Goal: Task Accomplishment & Management: Use online tool/utility

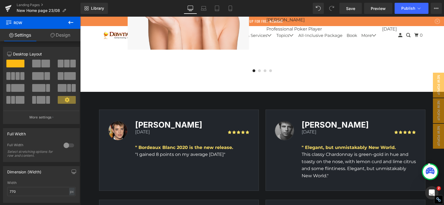
scroll to position [1636, 0]
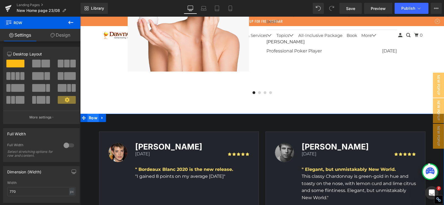
click at [89, 119] on span "Row" at bounding box center [93, 118] width 11 height 8
click at [95, 117] on span "Row" at bounding box center [93, 118] width 11 height 8
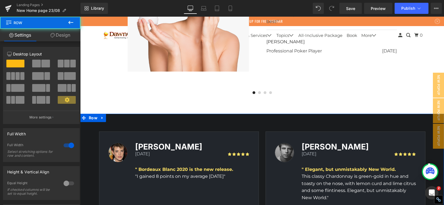
click at [60, 32] on link "Design" at bounding box center [60, 35] width 40 height 13
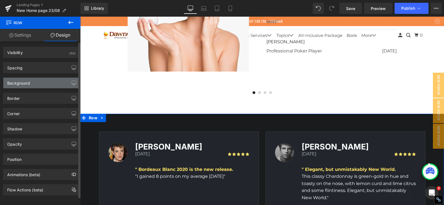
click at [37, 86] on div "Background" at bounding box center [41, 83] width 76 height 11
type input "#191b1d"
type input "100"
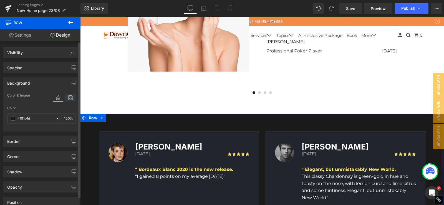
click at [69, 100] on icon at bounding box center [71, 97] width 10 height 7
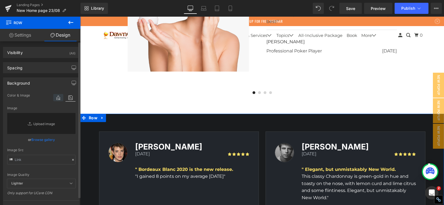
click at [59, 97] on icon at bounding box center [58, 97] width 10 height 7
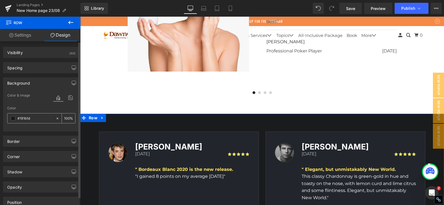
click at [43, 116] on input "#191b1d" at bounding box center [36, 119] width 36 height 6
click at [56, 119] on icon at bounding box center [58, 119] width 4 height 4
type input "none"
type input "0"
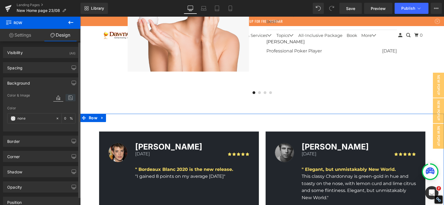
click at [69, 100] on icon at bounding box center [71, 97] width 10 height 7
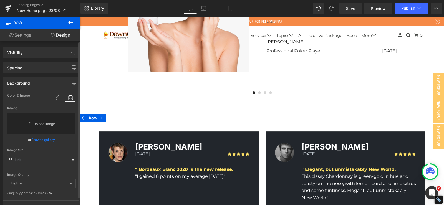
click at [38, 123] on link "Replace Image" at bounding box center [41, 123] width 68 height 21
type input "C:\fakepath\Don-L-Price-2-1920w.png"
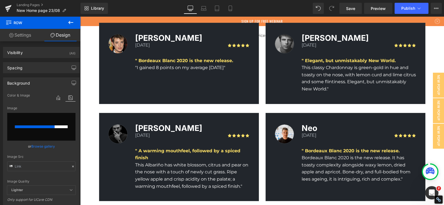
scroll to position [1747, 0]
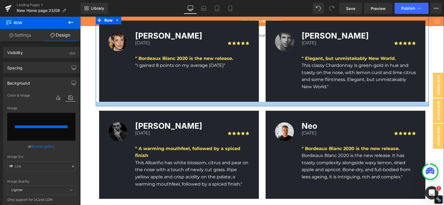
type input "[URL][DOMAIN_NAME]"
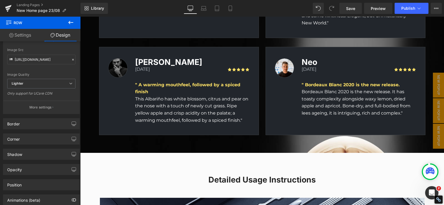
scroll to position [1803, 0]
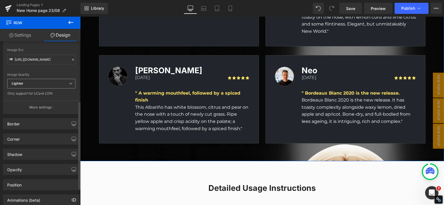
click at [41, 86] on span "Lighter" at bounding box center [41, 84] width 68 height 10
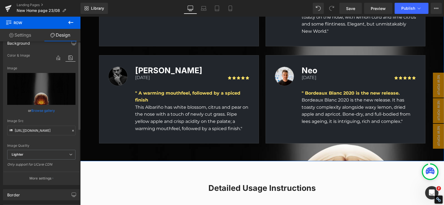
scroll to position [0, 0]
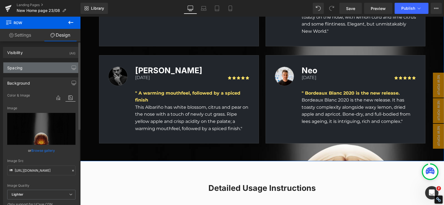
click at [43, 67] on div "Spacing" at bounding box center [41, 68] width 76 height 11
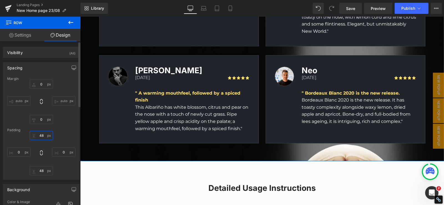
click at [40, 137] on input "48" at bounding box center [41, 135] width 23 height 9
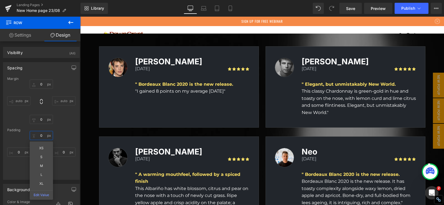
scroll to position [1719, 0]
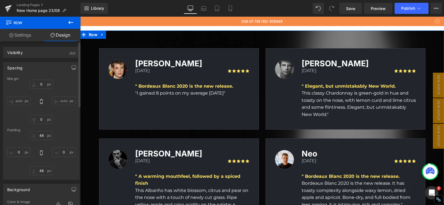
click at [19, 112] on div "0px 0 auto auto 0px 0 auto auto" at bounding box center [41, 102] width 68 height 44
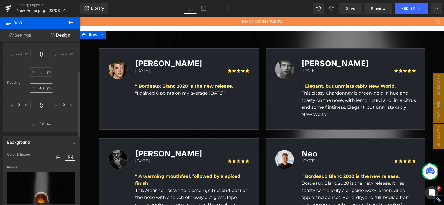
scroll to position [28, 0]
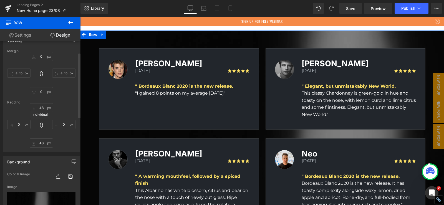
click at [41, 124] on icon at bounding box center [42, 126] width 6 height 6
type input "0"
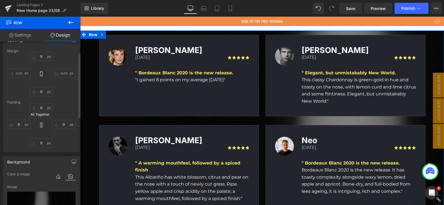
click at [41, 124] on icon at bounding box center [42, 126] width 6 height 6
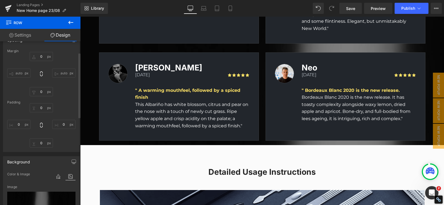
scroll to position [1803, 0]
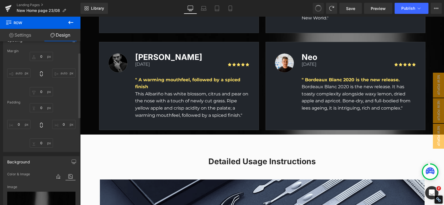
type input "0"
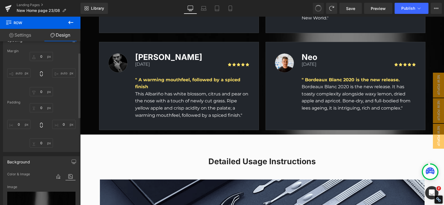
type input "0"
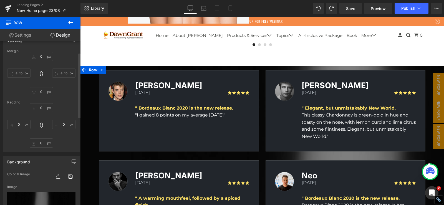
scroll to position [1669, 0]
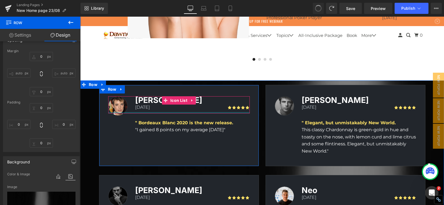
type input "0"
type input "48"
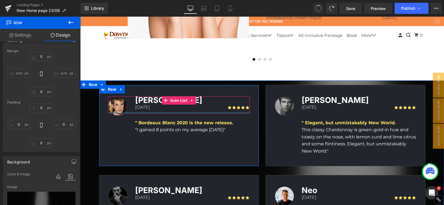
type input "0"
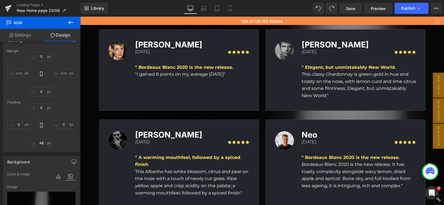
scroll to position [1697, 0]
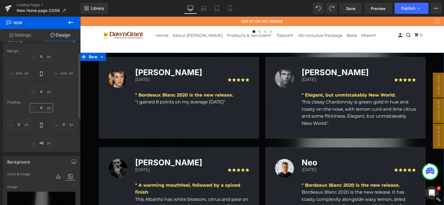
type input "0"
type input "48"
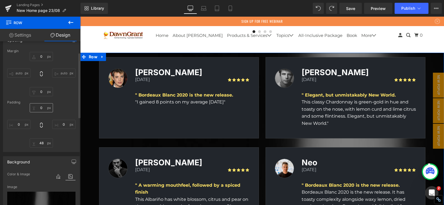
type input "0"
click at [41, 108] on input "0" at bounding box center [41, 107] width 23 height 9
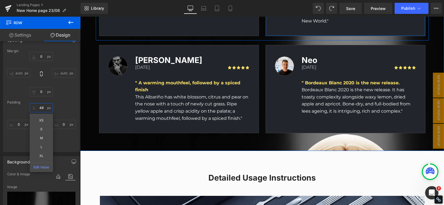
scroll to position [1864, 0]
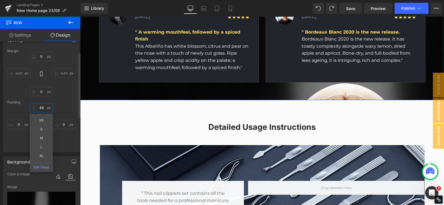
type input "48"
click at [70, 109] on div "48 48 XS S M L XL Edit Value 0px 0 48px 48 0px 0" at bounding box center [41, 125] width 68 height 44
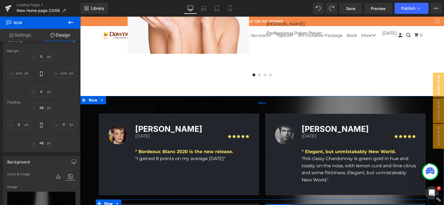
scroll to position [1641, 0]
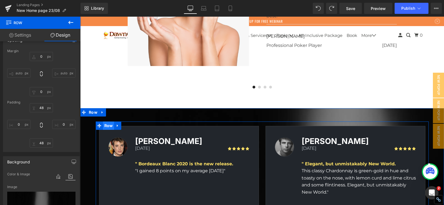
click at [105, 124] on span "Row" at bounding box center [108, 126] width 11 height 8
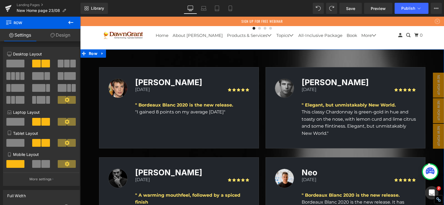
scroll to position [1697, 0]
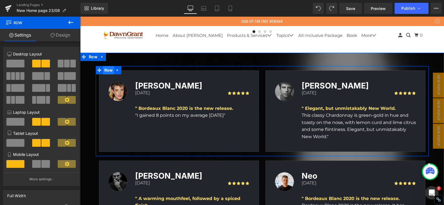
click at [110, 73] on span "Row" at bounding box center [108, 70] width 11 height 8
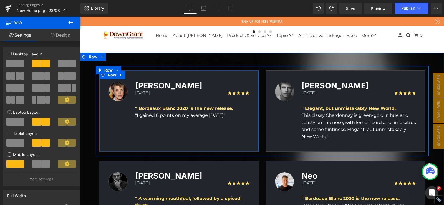
click at [249, 128] on div "Image [PERSON_NAME] Heading [DATE] Text Block Icon Icon Icon Icon Icon Icon Lis…" at bounding box center [179, 111] width 160 height 81
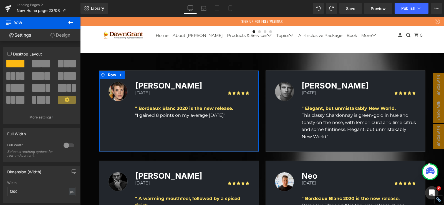
click at [67, 38] on link "Design" at bounding box center [60, 35] width 40 height 13
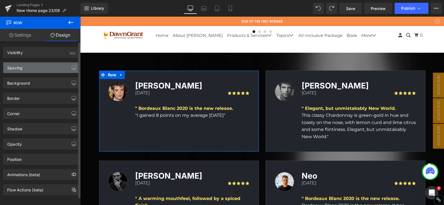
click at [34, 70] on div "Spacing" at bounding box center [41, 68] width 76 height 11
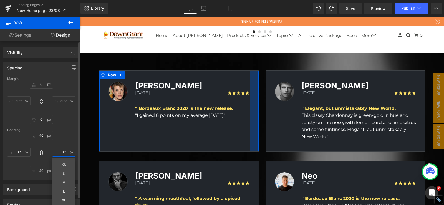
click at [63, 152] on input "32" at bounding box center [63, 152] width 23 height 9
click at [64, 144] on div "40px 40 32 32 XS S M L XL Edit Value 40px 40 32px 32" at bounding box center [41, 153] width 68 height 44
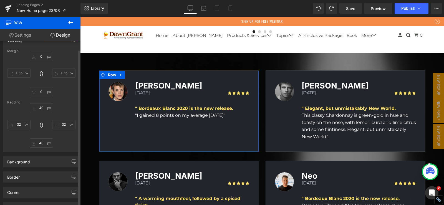
scroll to position [0, 0]
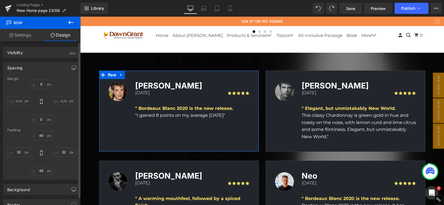
click at [59, 98] on input "auto" at bounding box center [63, 100] width 23 height 9
click at [44, 85] on input "0" at bounding box center [41, 84] width 23 height 9
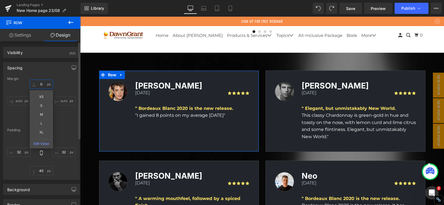
click at [42, 86] on input "0" at bounding box center [41, 84] width 23 height 9
drag, startPoint x: 9, startPoint y: 106, endPoint x: 13, endPoint y: 100, distance: 6.5
click at [10, 106] on div "0px 0 XS S M L XL Edit Value auto auto 0px 0 auto auto" at bounding box center [41, 102] width 68 height 44
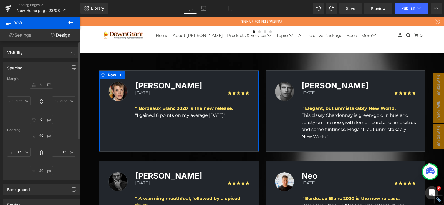
click at [61, 99] on input "auto" at bounding box center [63, 100] width 23 height 9
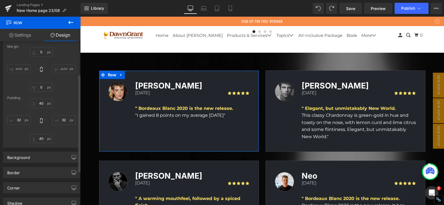
scroll to position [56, 0]
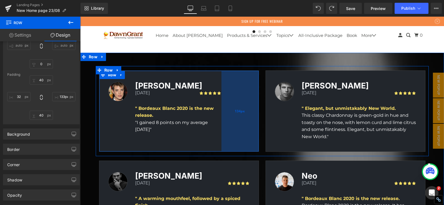
drag, startPoint x: 256, startPoint y: 110, endPoint x: 228, endPoint y: 112, distance: 27.6
click at [228, 112] on div "134px" at bounding box center [240, 111] width 37 height 81
type input "132px"
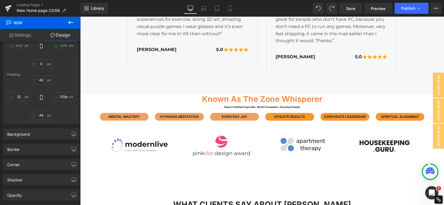
scroll to position [1364, 0]
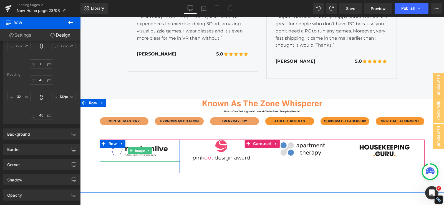
click at [152, 151] on img at bounding box center [140, 151] width 58 height 22
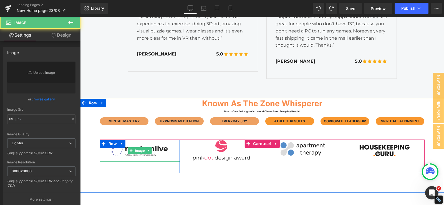
type input "[URL][DOMAIN_NAME]"
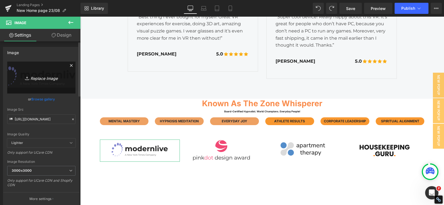
click at [42, 80] on icon "Replace Image" at bounding box center [41, 77] width 44 height 7
type input "C:\fakepath\White-Flyer.png"
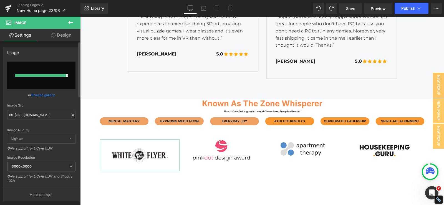
type input "[URL][DOMAIN_NAME]"
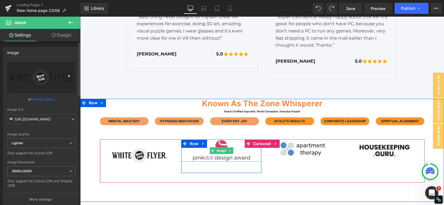
click at [209, 159] on img at bounding box center [222, 151] width 58 height 22
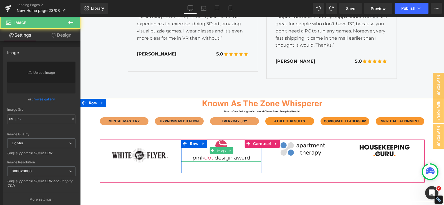
type input "[URL][DOMAIN_NAME]"
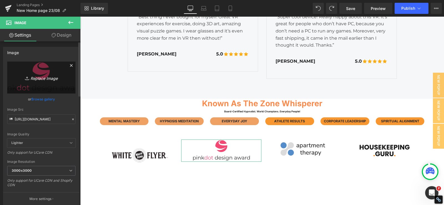
click at [53, 79] on icon "Replace Image" at bounding box center [41, 77] width 44 height 7
type input "C:\fakepath\Spandau.png"
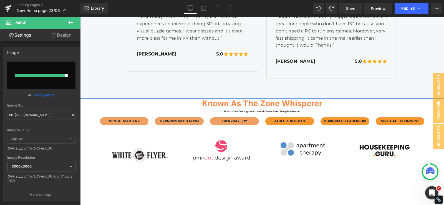
type input "[URL][DOMAIN_NAME]"
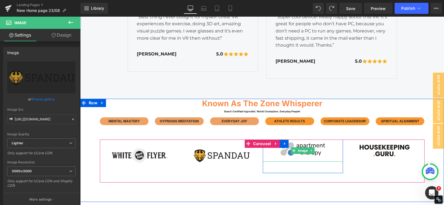
click at [304, 155] on img at bounding box center [303, 151] width 58 height 22
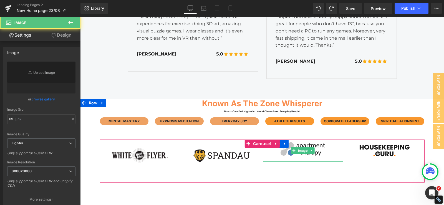
type input "[URL][DOMAIN_NAME]"
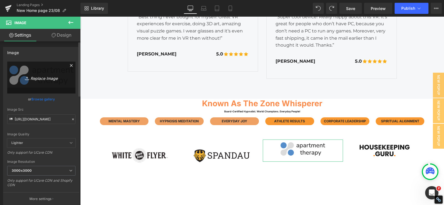
click at [50, 76] on icon "Replace Image" at bounding box center [41, 77] width 44 height 7
type input "C:\fakepath\acexr-logo.jpg"
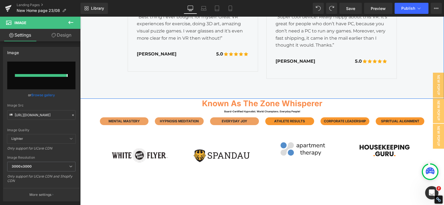
type input "[URL][DOMAIN_NAME]"
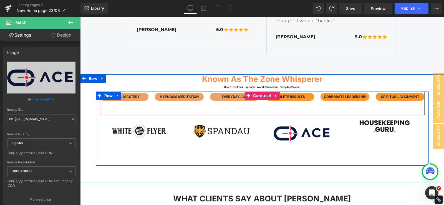
scroll to position [1391, 0]
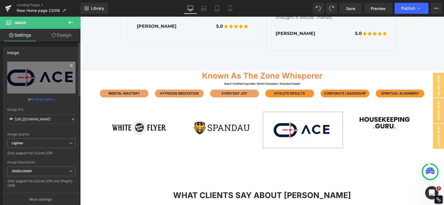
click at [68, 65] on icon at bounding box center [71, 65] width 7 height 7
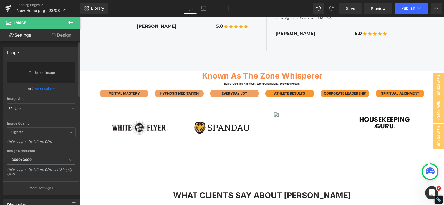
click at [46, 71] on link "Replace Image" at bounding box center [41, 72] width 68 height 21
type input "C:\fakepath\project-childsafe.png"
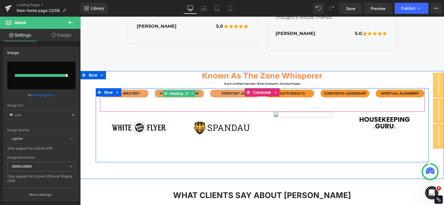
type input "[URL][DOMAIN_NAME]"
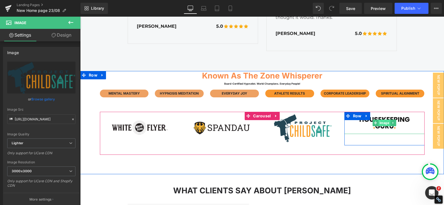
click at [380, 120] on span "Image" at bounding box center [385, 123] width 12 height 7
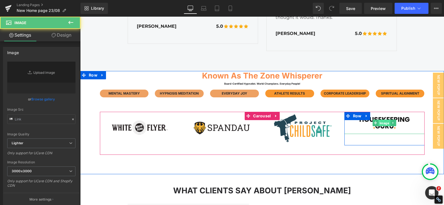
type input "[URL][DOMAIN_NAME]"
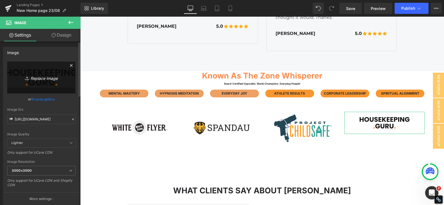
click at [47, 74] on icon "Replace Image" at bounding box center [41, 77] width 44 height 7
type input "C:\fakepath\Talo.png"
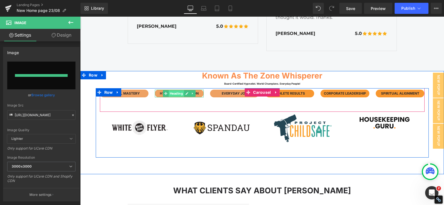
type input "[URL][DOMAIN_NAME]"
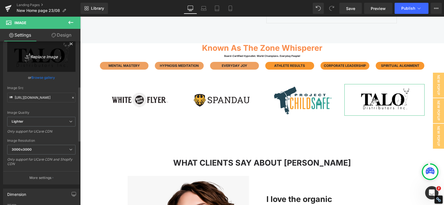
scroll to position [0, 0]
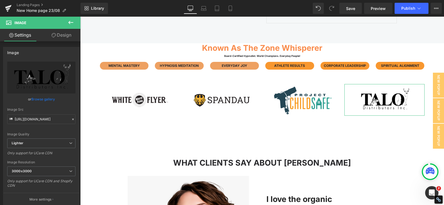
click at [56, 34] on link "Design" at bounding box center [61, 35] width 40 height 13
click at [68, 25] on icon at bounding box center [71, 22] width 7 height 7
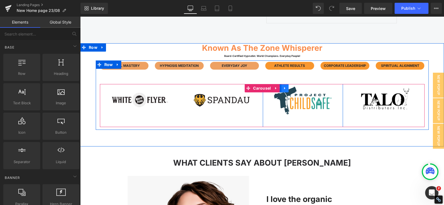
click at [283, 90] on icon at bounding box center [285, 88] width 4 height 4
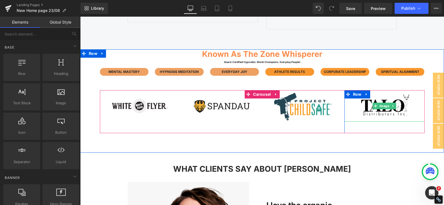
scroll to position [1419, 0]
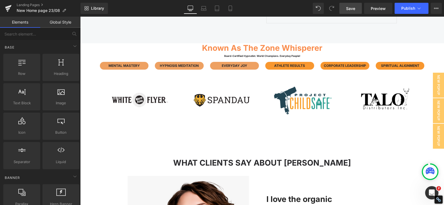
drag, startPoint x: 348, startPoint y: 5, endPoint x: 155, endPoint y: 64, distance: 201.0
click at [348, 5] on link "Save" at bounding box center [351, 8] width 23 height 11
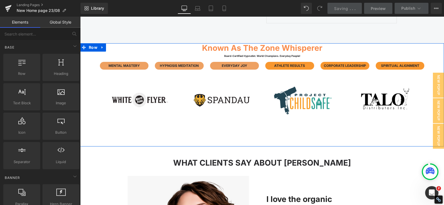
scroll to position [1391, 0]
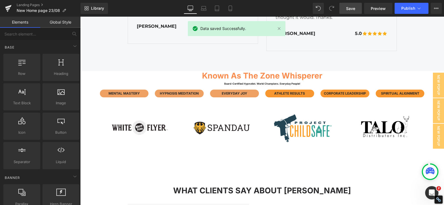
click at [354, 12] on link "Save" at bounding box center [351, 8] width 23 height 11
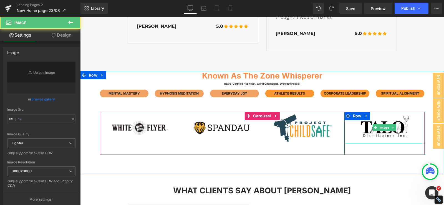
click at [398, 132] on img at bounding box center [385, 128] width 58 height 32
type input "[URL][DOMAIN_NAME]"
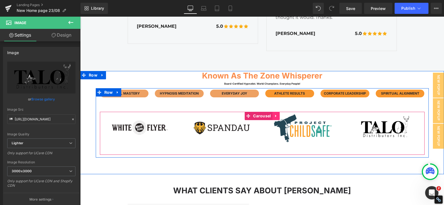
click at [274, 117] on icon at bounding box center [276, 116] width 4 height 4
click at [285, 117] on icon at bounding box center [287, 116] width 4 height 4
click at [259, 114] on span "Carousel" at bounding box center [262, 116] width 21 height 8
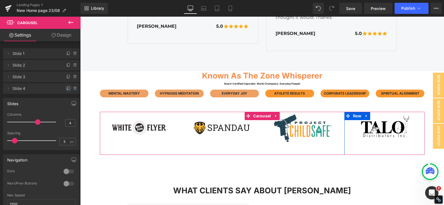
click at [65, 90] on span at bounding box center [68, 88] width 7 height 7
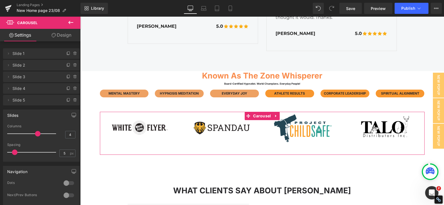
click at [38, 99] on span "Slide 5" at bounding box center [36, 100] width 47 height 11
click at [9, 101] on icon at bounding box center [8, 100] width 4 height 4
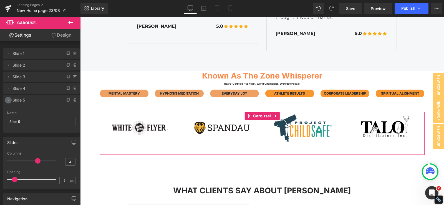
click at [9, 101] on icon at bounding box center [8, 100] width 4 height 4
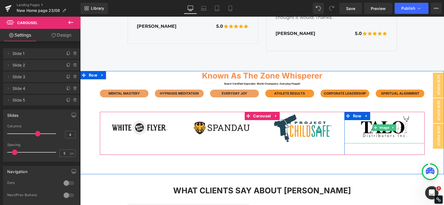
click at [385, 138] on img at bounding box center [385, 128] width 58 height 32
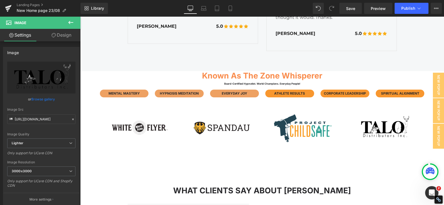
click at [68, 25] on icon at bounding box center [71, 22] width 7 height 7
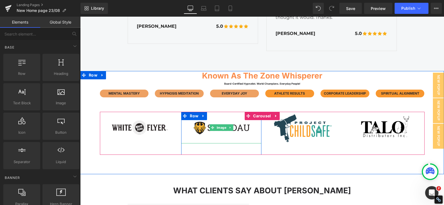
click at [186, 126] on div at bounding box center [221, 128] width 80 height 32
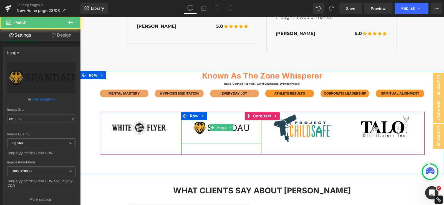
type input "[URL][DOMAIN_NAME]"
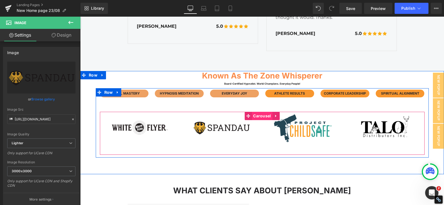
click at [258, 117] on span "Carousel" at bounding box center [262, 116] width 21 height 8
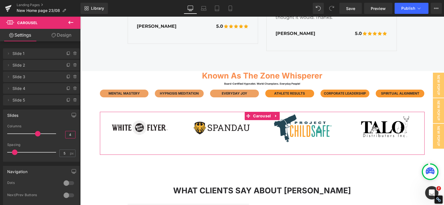
click at [68, 134] on input "4" at bounding box center [71, 134] width 10 height 7
type input "5"
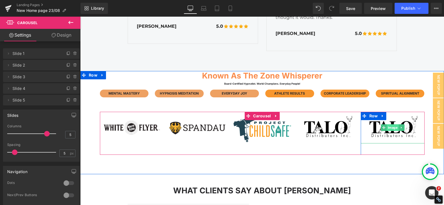
click at [387, 128] on span "Image" at bounding box center [393, 127] width 12 height 7
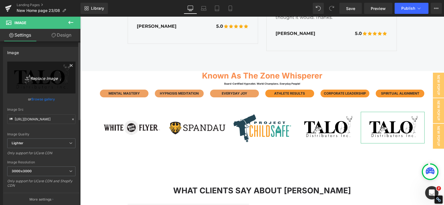
click at [38, 76] on icon "Replace Image" at bounding box center [41, 77] width 44 height 7
type input "C:\fakepath\bone-dri-1 (1).png"
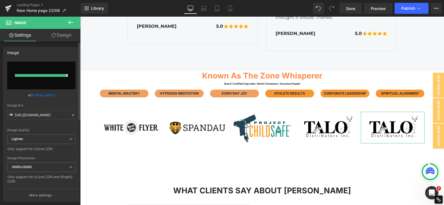
type input "[URL][DOMAIN_NAME]"
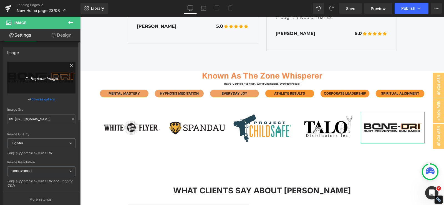
click at [45, 73] on link "Replace Image" at bounding box center [41, 78] width 68 height 32
type input "C:\fakepath\Ruger.png"
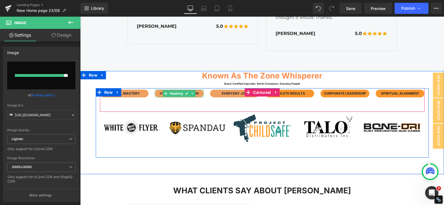
type input "[URL][DOMAIN_NAME]"
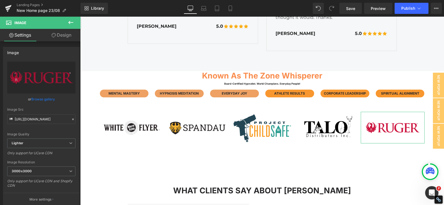
click at [63, 37] on link "Design" at bounding box center [61, 35] width 40 height 13
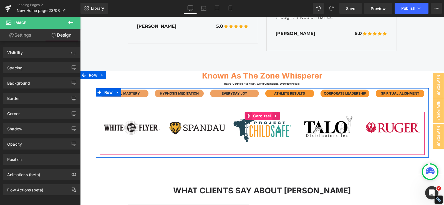
click at [257, 116] on span "Carousel" at bounding box center [262, 116] width 21 height 8
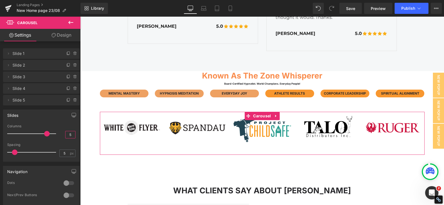
click at [67, 137] on input "5" at bounding box center [71, 134] width 10 height 7
type input "4"
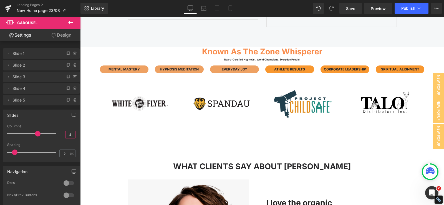
scroll to position [1419, 0]
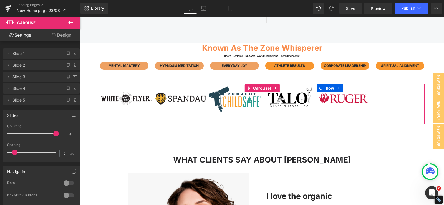
click at [31, 102] on span "Slide 5" at bounding box center [36, 100] width 47 height 11
type input "6"
click at [67, 102] on icon at bounding box center [68, 100] width 2 height 3
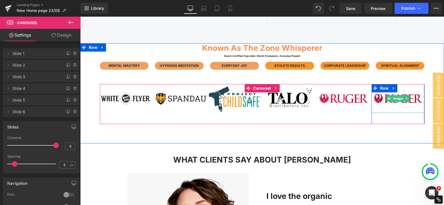
click at [389, 105] on img at bounding box center [398, 98] width 53 height 29
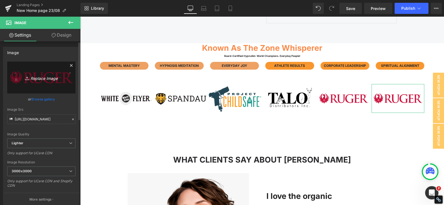
click at [41, 76] on icon "Replace Image" at bounding box center [41, 77] width 44 height 7
type input "C:\fakepath\D-wipe (1).png"
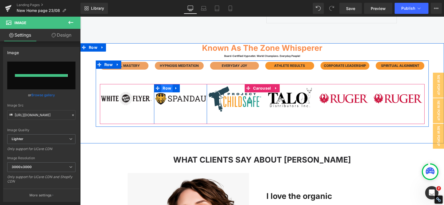
type input "[URL][DOMAIN_NAME]"
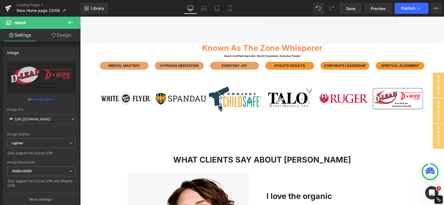
click at [69, 23] on icon at bounding box center [71, 22] width 7 height 7
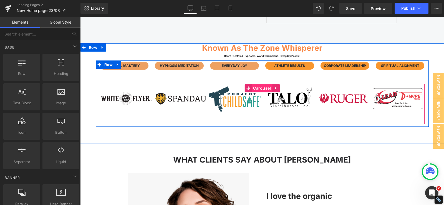
click at [253, 88] on span "Carousel" at bounding box center [262, 88] width 21 height 8
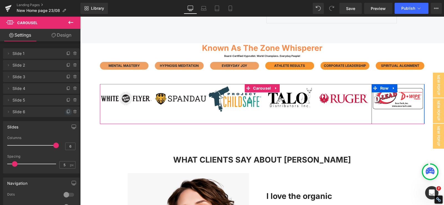
click at [66, 111] on icon at bounding box center [68, 112] width 4 height 4
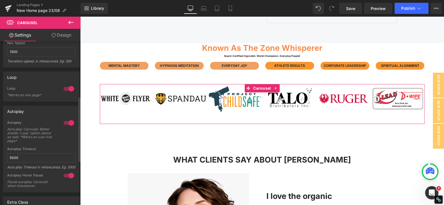
scroll to position [222, 0]
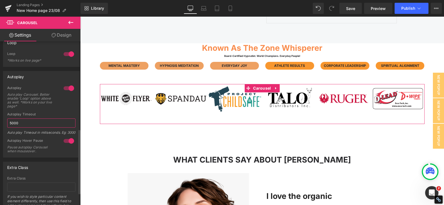
click at [37, 124] on input "5000" at bounding box center [41, 123] width 68 height 9
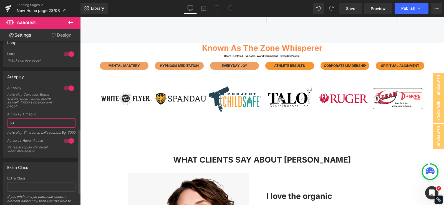
type input "5"
type input "3000"
click at [47, 134] on div "Auto play Timeout in miliseconds. Eg: 3000" at bounding box center [41, 135] width 68 height 8
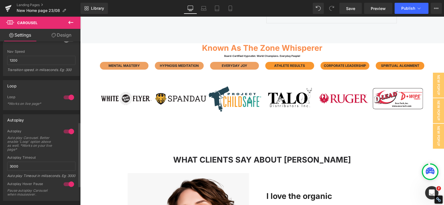
scroll to position [142, 0]
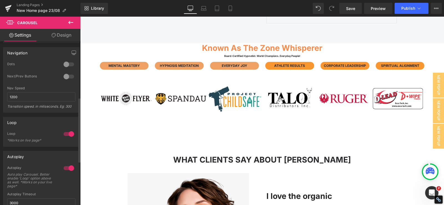
click at [67, 77] on div at bounding box center [68, 76] width 13 height 9
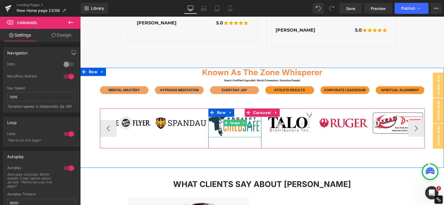
scroll to position [1391, 0]
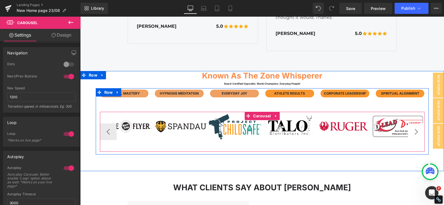
click at [416, 129] on button "›" at bounding box center [416, 132] width 17 height 17
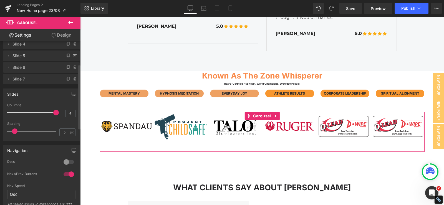
scroll to position [31, 0]
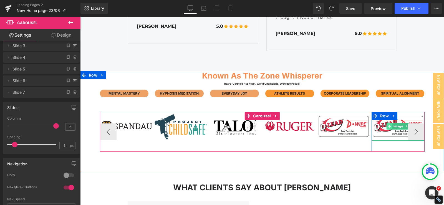
click at [388, 126] on icon at bounding box center [389, 126] width 3 height 3
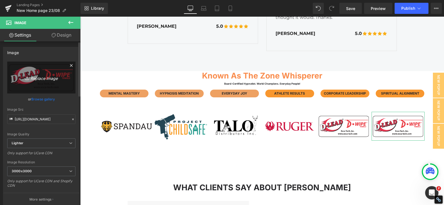
click at [37, 76] on icon "Replace Image" at bounding box center [41, 77] width 44 height 7
type input "C:\fakepath\acexr-logo.jpg"
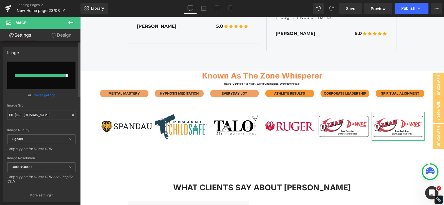
type input "[URL][DOMAIN_NAME]"
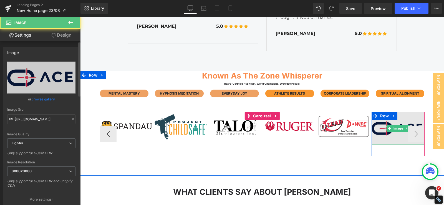
click at [412, 135] on img at bounding box center [398, 128] width 53 height 33
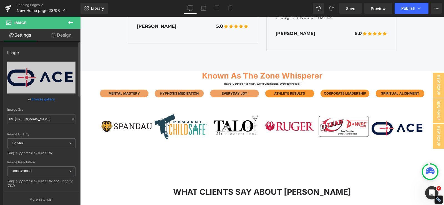
click at [71, 26] on icon at bounding box center [71, 22] width 7 height 7
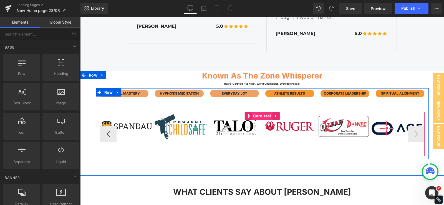
click at [259, 114] on span "Carousel" at bounding box center [262, 116] width 21 height 8
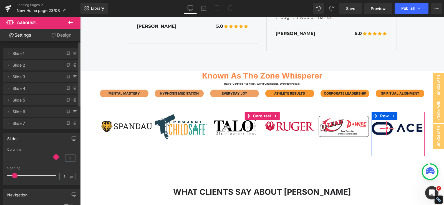
click at [64, 126] on li "Delete Cancel Slide 7 Slide 7 Name Slide 7" at bounding box center [41, 123] width 77 height 11
click at [66, 124] on icon at bounding box center [68, 123] width 4 height 4
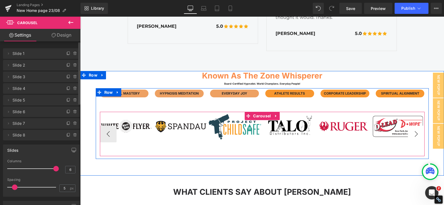
click at [413, 134] on button "›" at bounding box center [416, 134] width 17 height 17
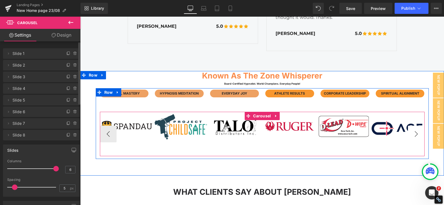
click at [413, 134] on button "›" at bounding box center [416, 134] width 17 height 17
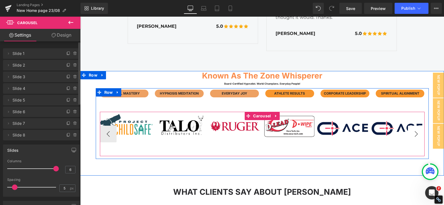
click at [413, 134] on img at bounding box center [398, 128] width 53 height 33
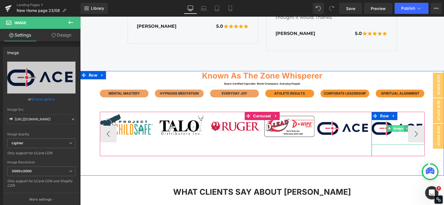
click at [393, 130] on span "Image" at bounding box center [399, 128] width 12 height 7
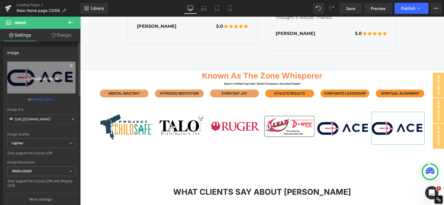
click at [45, 81] on link "Replace Image" at bounding box center [41, 78] width 68 height 32
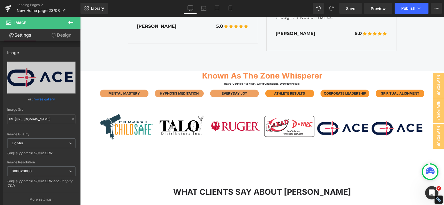
type input "C:\fakepath\Shoot-the-moon.png"
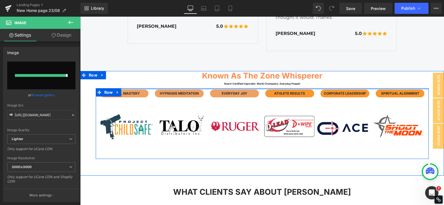
type input "[URL][DOMAIN_NAME]"
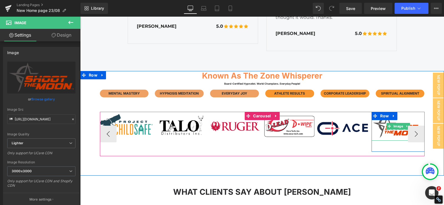
click at [415, 136] on img at bounding box center [398, 126] width 53 height 29
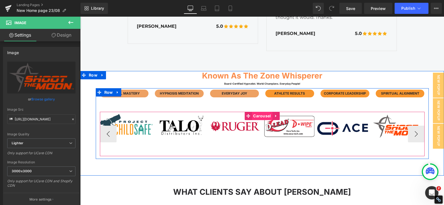
click at [256, 115] on span "Carousel" at bounding box center [262, 116] width 21 height 8
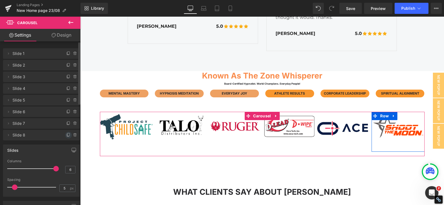
click at [66, 136] on icon at bounding box center [68, 135] width 4 height 4
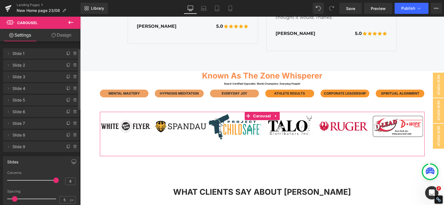
scroll to position [28, 0]
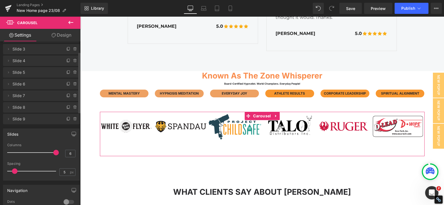
click at [29, 121] on span "Slide 9" at bounding box center [36, 119] width 47 height 11
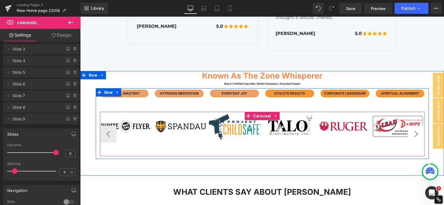
click at [415, 133] on button "›" at bounding box center [416, 134] width 17 height 17
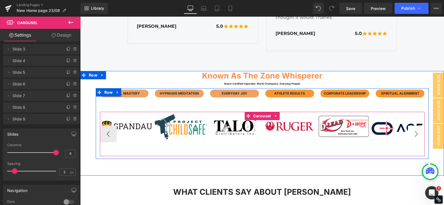
click at [415, 133] on button "›" at bounding box center [416, 134] width 17 height 17
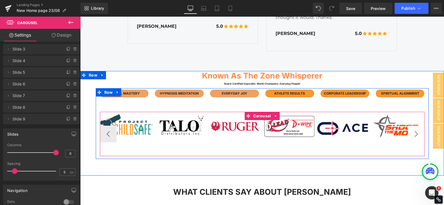
click at [415, 133] on button "›" at bounding box center [416, 134] width 17 height 17
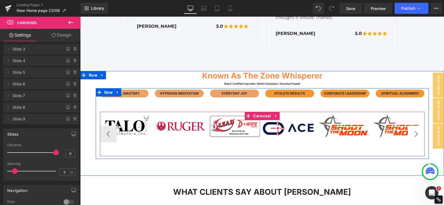
click at [415, 133] on img at bounding box center [398, 126] width 53 height 29
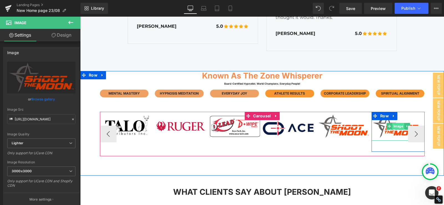
click at [395, 128] on span "Image" at bounding box center [399, 126] width 12 height 7
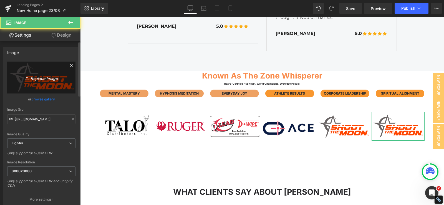
click at [44, 82] on link "Replace Image" at bounding box center [41, 78] width 68 height 32
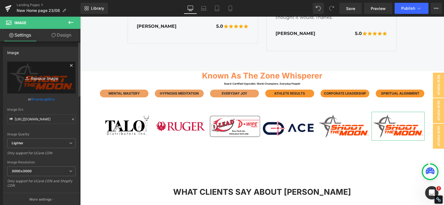
type input "C:\fakepath\bone-dri-1 (1).png"
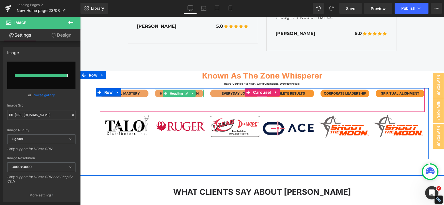
type input "[URL][DOMAIN_NAME]"
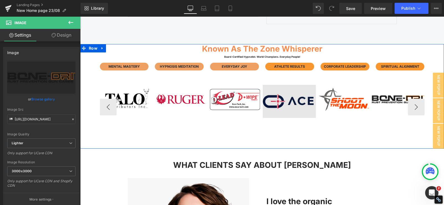
scroll to position [1419, 0]
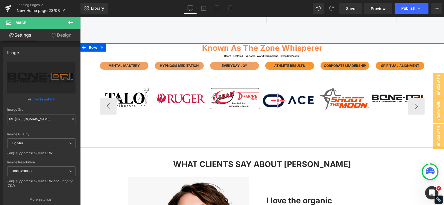
click at [413, 108] on img at bounding box center [398, 98] width 53 height 29
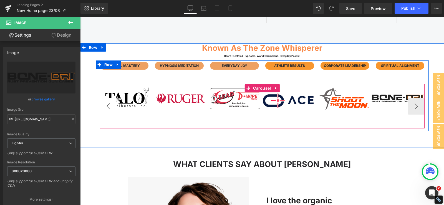
click at [107, 104] on button "‹" at bounding box center [108, 106] width 17 height 17
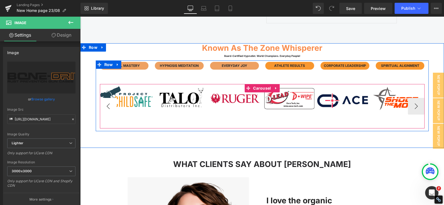
click at [107, 104] on button "‹" at bounding box center [108, 106] width 17 height 17
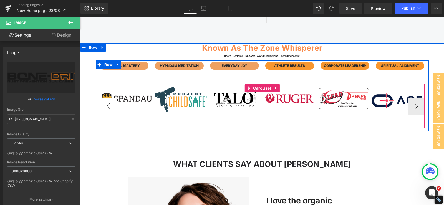
click at [107, 104] on button "‹" at bounding box center [108, 106] width 17 height 17
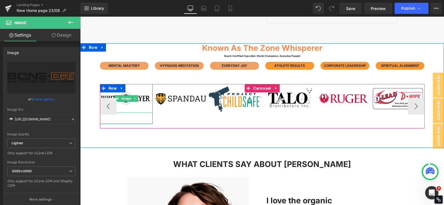
click at [104, 106] on img at bounding box center [126, 98] width 53 height 29
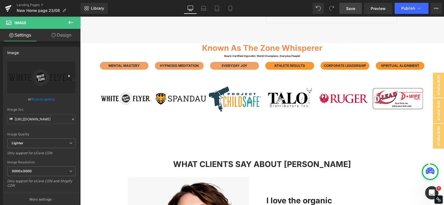
click at [349, 11] on span "Save" at bounding box center [350, 9] width 9 height 6
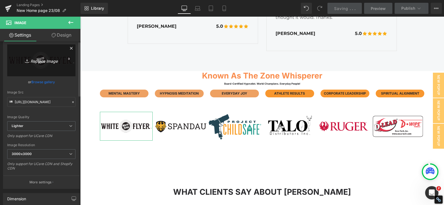
scroll to position [0, 0]
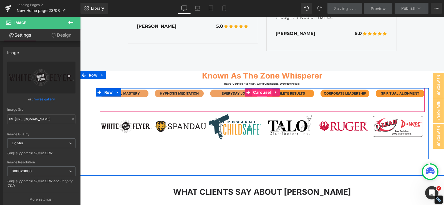
click at [257, 96] on span "Carousel" at bounding box center [262, 92] width 21 height 8
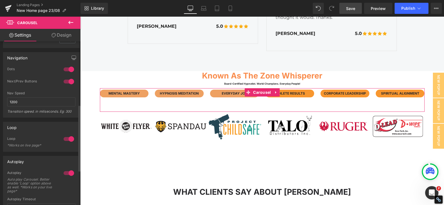
scroll to position [111, 0]
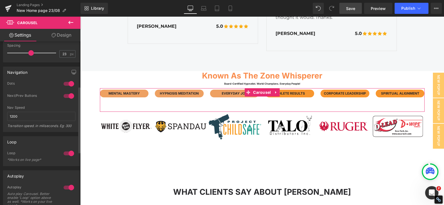
click at [65, 96] on div at bounding box center [68, 96] width 13 height 9
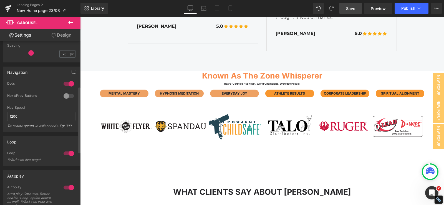
click at [65, 96] on div at bounding box center [68, 96] width 13 height 9
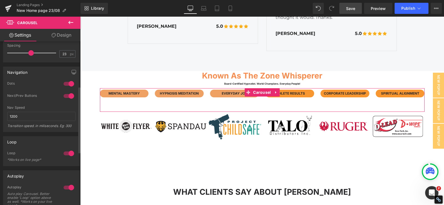
click at [67, 96] on div at bounding box center [68, 96] width 13 height 9
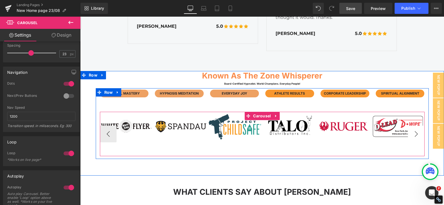
click at [416, 135] on button "›" at bounding box center [416, 134] width 17 height 17
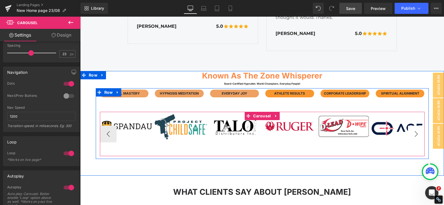
click at [416, 135] on button "›" at bounding box center [416, 134] width 17 height 17
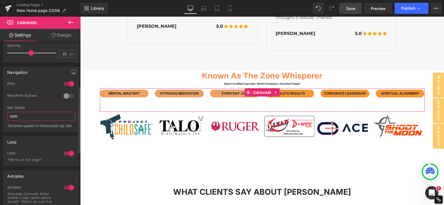
click at [35, 118] on input "1200" at bounding box center [41, 116] width 68 height 9
click at [30, 116] on input "1" at bounding box center [41, 116] width 68 height 9
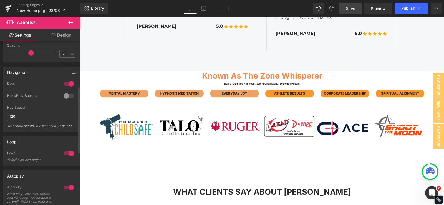
type input "1200"
click at [38, 104] on div "Next/Prev Buttons" at bounding box center [41, 100] width 68 height 12
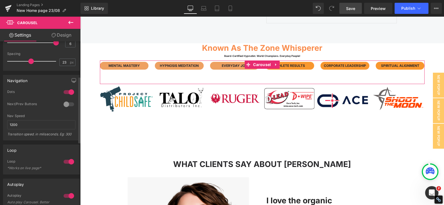
scroll to position [0, 0]
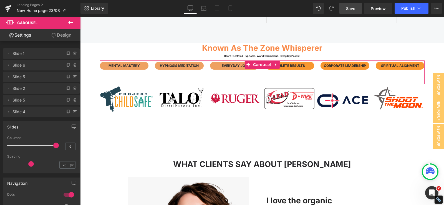
click at [63, 38] on link "Design" at bounding box center [61, 35] width 40 height 13
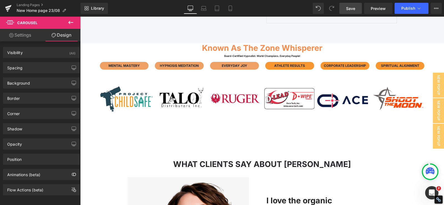
click at [354, 10] on span "Save" at bounding box center [350, 9] width 9 height 6
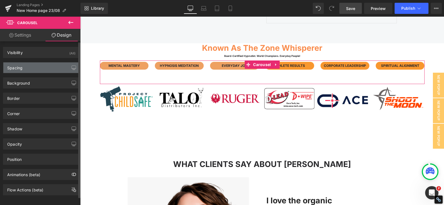
click at [41, 65] on div "Spacing" at bounding box center [41, 68] width 76 height 11
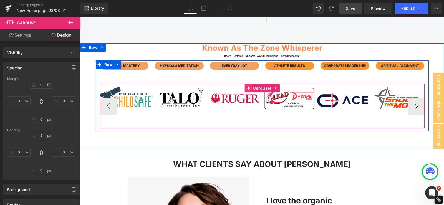
click at [249, 87] on span at bounding box center [248, 88] width 7 height 8
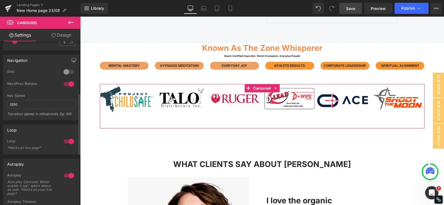
scroll to position [139, 0]
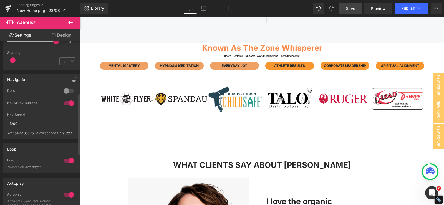
click at [13, 60] on span at bounding box center [13, 61] width 6 height 6
click at [60, 59] on input "3" at bounding box center [65, 61] width 10 height 7
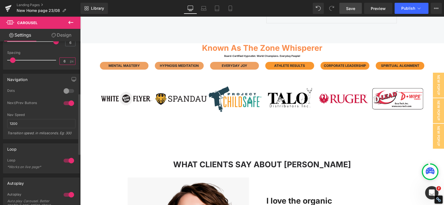
type input "6"
click at [54, 70] on div "Navigation 0 Dots 0 Dots 0 Dots 0 Dots 1 Next/Prev Buttons 0 Next/Prev Buttons …" at bounding box center [41, 105] width 83 height 70
click at [64, 61] on input "6" at bounding box center [65, 61] width 10 height 7
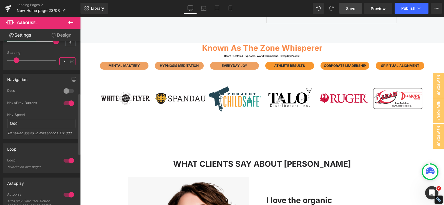
click at [61, 60] on input "7" at bounding box center [65, 61] width 10 height 7
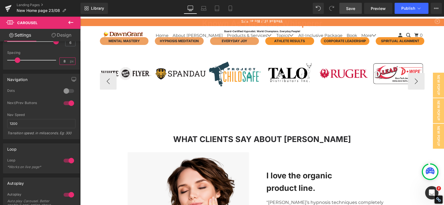
scroll to position [1419, 0]
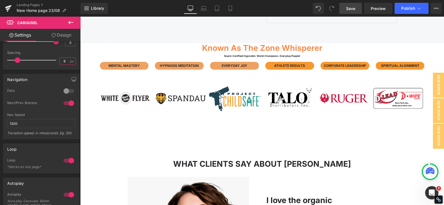
type input "8"
click at [350, 8] on span "Save" at bounding box center [350, 9] width 9 height 6
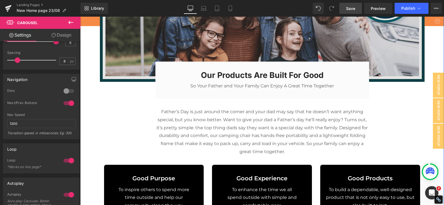
scroll to position [3675, 0]
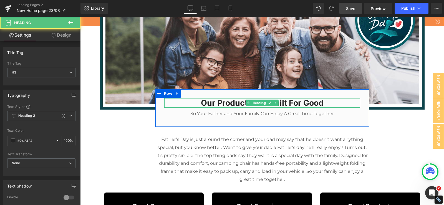
click at [226, 98] on h3 "Our Products Are Built For Good" at bounding box center [262, 102] width 196 height 9
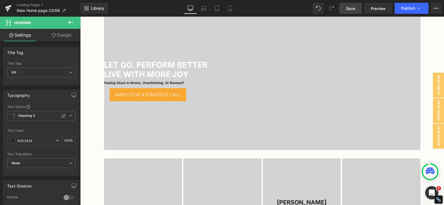
scroll to position [28, 0]
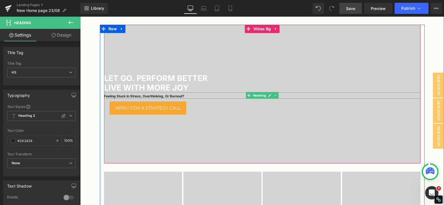
click at [185, 94] on h1 "Feeling stuck in stress, overthinking, or burnout?" at bounding box center [262, 96] width 317 height 5
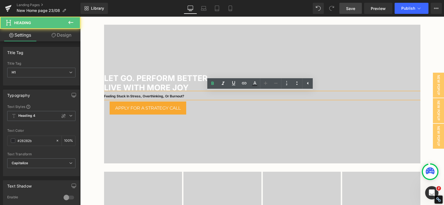
click at [185, 94] on h1 "Feeling stuck in stress, overthinking, or burnout?" at bounding box center [262, 96] width 317 height 5
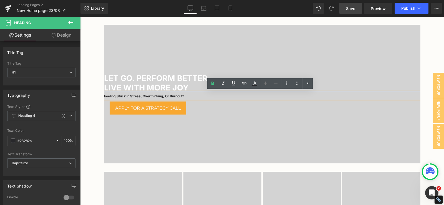
click at [185, 94] on h1 "Feeling stuck in stress, overthinking, or burnout?" at bounding box center [262, 96] width 317 height 5
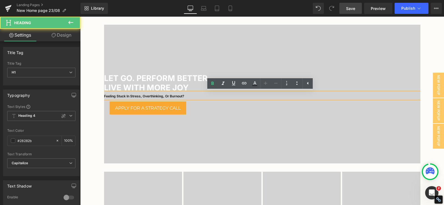
click at [185, 94] on h1 "Feeling stuck in stress, overthinking, or burnout?" at bounding box center [262, 96] width 317 height 5
click at [193, 96] on h1 "Feeling stuck in stress, overthinking, or burnout?" at bounding box center [262, 96] width 317 height 5
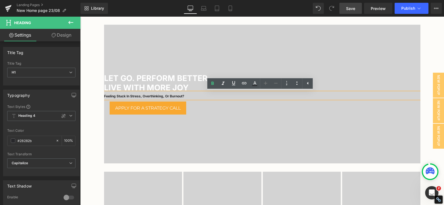
paste div
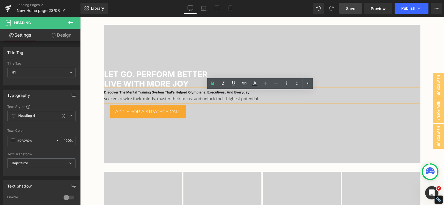
scroll to position [24, 0]
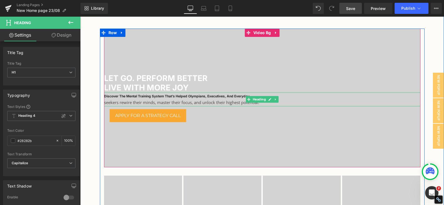
click at [123, 98] on h1 "Discover the mental training system that’s helped Olympians, executives, and ev…" at bounding box center [262, 96] width 317 height 5
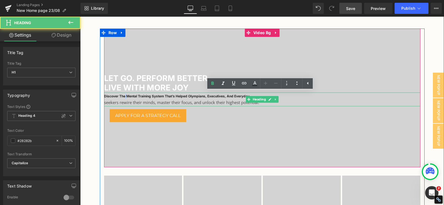
click at [123, 98] on h1 "Discover the mental training system that’s helped Olympians, executives, and ev…" at bounding box center [262, 96] width 317 height 5
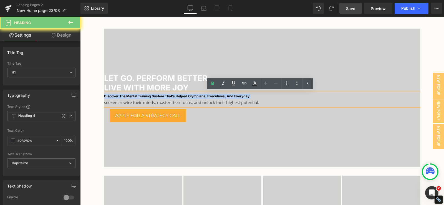
click at [123, 98] on h1 "Discover the mental training system that’s helped Olympians, executives, and ev…" at bounding box center [262, 96] width 317 height 5
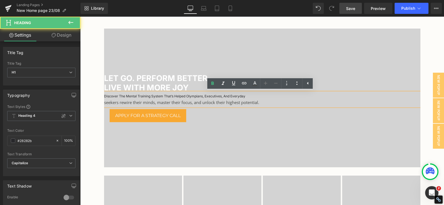
click at [200, 99] on div "seekers rewire their minds, master their focus, and unlock their highest potent…" at bounding box center [262, 103] width 317 height 8
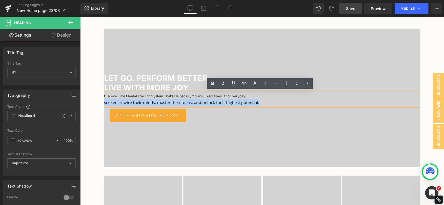
click at [200, 99] on div "seekers rewire their minds, master their focus, and unlock their highest potent…" at bounding box center [262, 103] width 317 height 8
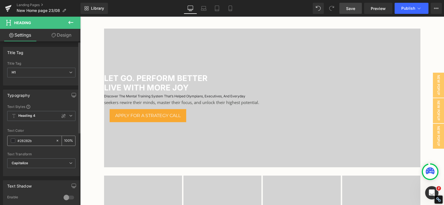
click at [14, 140] on span at bounding box center [13, 141] width 4 height 4
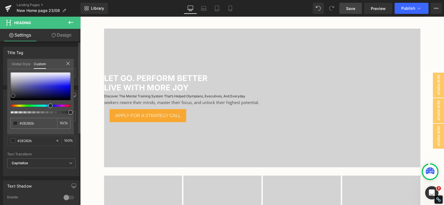
type input "#4242bc"
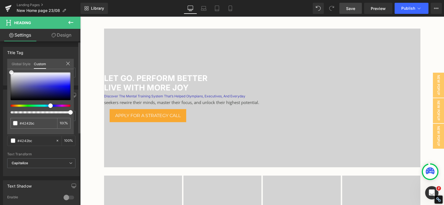
type input "#fcfcfc"
type input "#ffffff"
drag, startPoint x: 11, startPoint y: 70, endPoint x: 5, endPoint y: 62, distance: 10.1
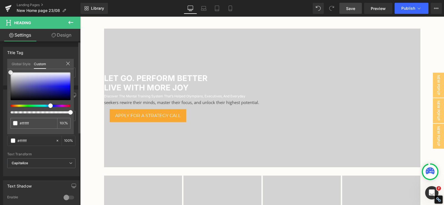
click at [5, 86] on div "Typography Text Styles Custom Heading 1 Heading 2 Heading 3 Heading 4 Heading 5…" at bounding box center [41, 131] width 83 height 91
click at [131, 102] on div at bounding box center [262, 111] width 364 height 189
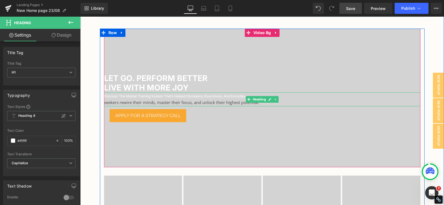
click at [148, 102] on div "seekers rewire their minds, master their focus, and unlock their highest potent…" at bounding box center [262, 103] width 317 height 8
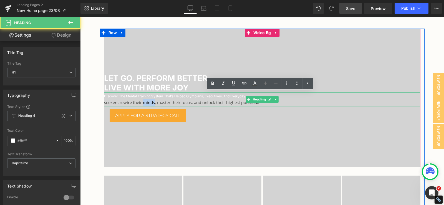
click at [148, 102] on div "seekers rewire their minds, master their focus, and unlock their highest potent…" at bounding box center [262, 103] width 317 height 8
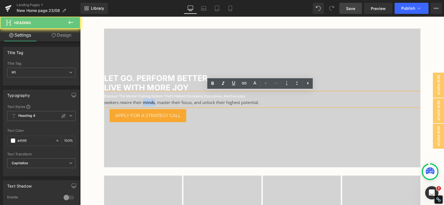
click at [148, 102] on div "seekers rewire their minds, master their focus, and unlock their highest potent…" at bounding box center [262, 103] width 317 height 8
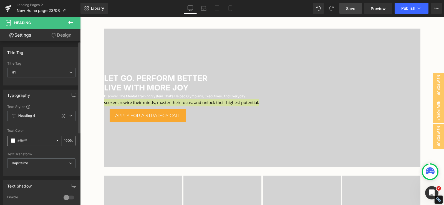
click at [14, 141] on span at bounding box center [13, 141] width 4 height 4
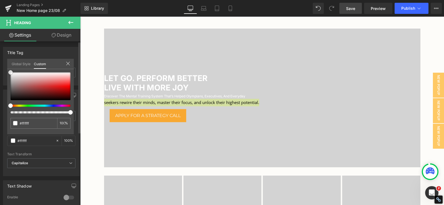
type input "#ac6666"
type input "#ffffff"
drag, startPoint x: 28, startPoint y: 85, endPoint x: 4, endPoint y: 66, distance: 31.0
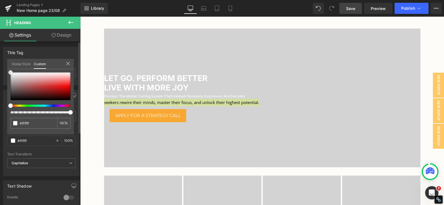
click at [3, 86] on div "Typography Text Styles Custom Heading 1 Heading 2 Heading 3 Heading 4 Heading 5…" at bounding box center [41, 131] width 83 height 91
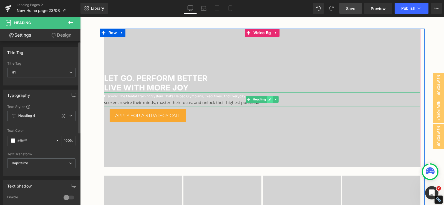
click at [269, 100] on icon at bounding box center [270, 99] width 3 height 3
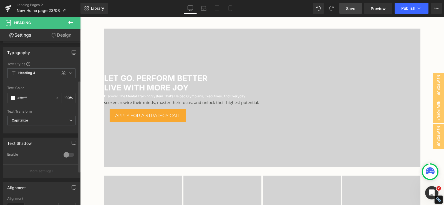
scroll to position [83, 0]
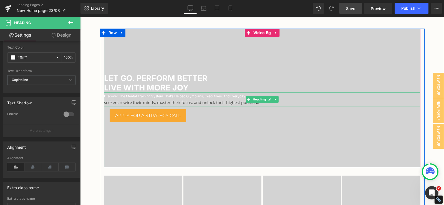
click at [146, 104] on div "seekers rewire their minds, master their focus, and unlock their highest potent…" at bounding box center [262, 103] width 317 height 8
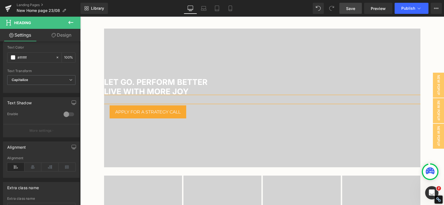
scroll to position [28, 0]
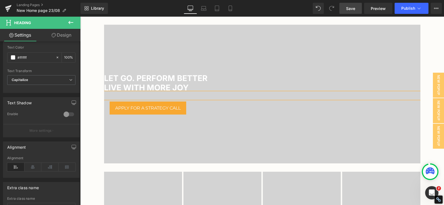
click at [158, 98] on h1 at bounding box center [262, 96] width 317 height 5
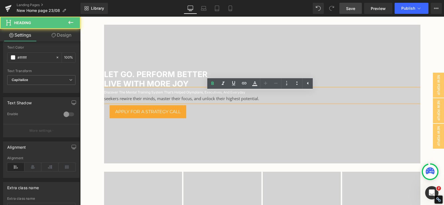
scroll to position [24, 0]
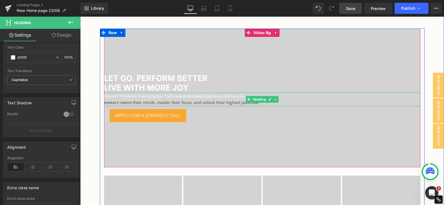
click at [124, 102] on span "seekers rewire their minds, master their focus, and unlock their highest potent…" at bounding box center [181, 103] width 155 height 6
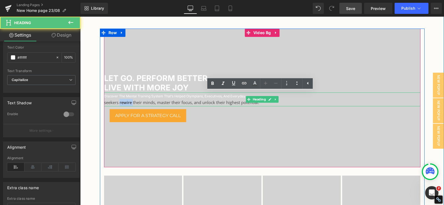
click at [124, 102] on span "seekers rewire their minds, master their focus, and unlock their highest potent…" at bounding box center [181, 103] width 155 height 6
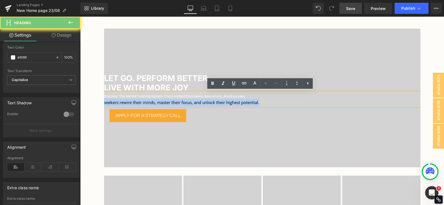
click at [124, 102] on span "seekers rewire their minds, master their focus, and unlock their highest potent…" at bounding box center [181, 103] width 155 height 6
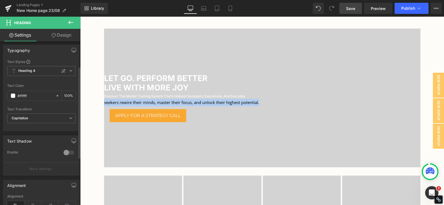
scroll to position [28, 0]
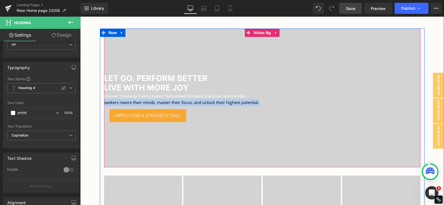
click at [147, 108] on span "Let Go. Perform Better Live with More Joy Heading Discover the mental training …" at bounding box center [262, 98] width 317 height 49
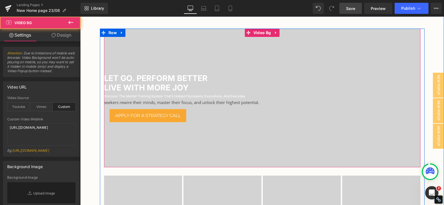
click at [147, 102] on span "seekers rewire their minds, master their focus, and unlock their highest potent…" at bounding box center [181, 103] width 155 height 6
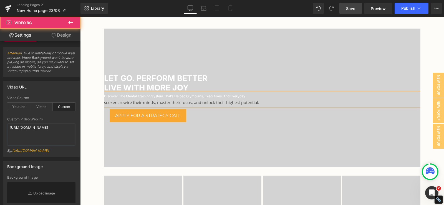
click at [105, 101] on span "seekers rewire their minds, master their focus, and unlock their highest potent…" at bounding box center [181, 103] width 155 height 6
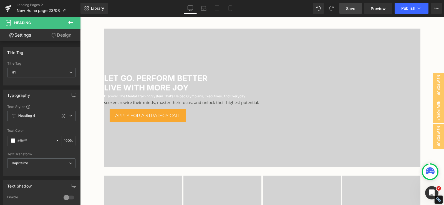
click at [58, 37] on link "Design" at bounding box center [61, 35] width 40 height 13
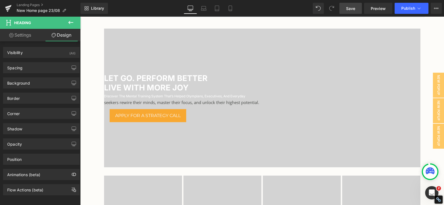
type input "0"
type input "5"
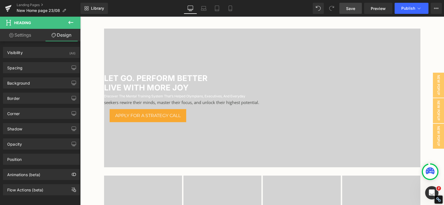
type input "0"
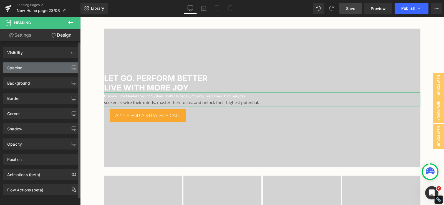
click at [39, 66] on div "Spacing" at bounding box center [41, 68] width 76 height 11
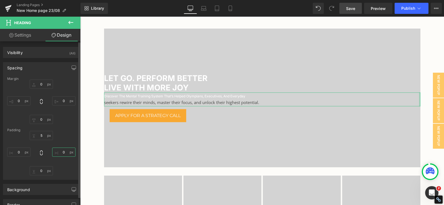
click at [64, 151] on input "0" at bounding box center [63, 152] width 23 height 9
click at [62, 156] on input "XS" at bounding box center [63, 152] width 23 height 9
click at [63, 154] on input "L" at bounding box center [63, 152] width 23 height 9
type input "0"
drag, startPoint x: 63, startPoint y: 118, endPoint x: 63, endPoint y: 110, distance: 8.1
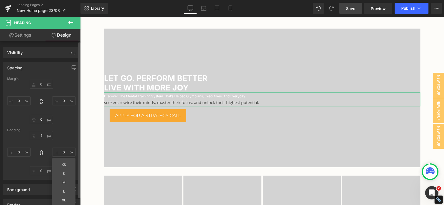
click at [63, 117] on div "0px 0 0px 0 0px 0 0px 0" at bounding box center [41, 102] width 68 height 44
click at [62, 99] on input "0" at bounding box center [63, 100] width 23 height 9
click at [60, 101] on input "XS" at bounding box center [63, 100] width 23 height 9
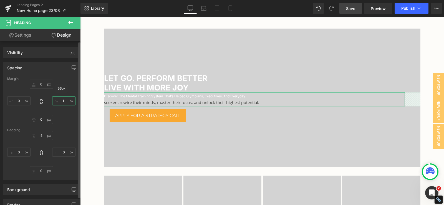
click at [62, 102] on input "L" at bounding box center [63, 100] width 23 height 9
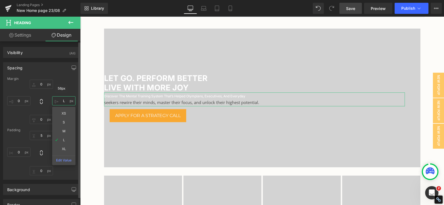
type input "0"
click at [96, 97] on div "Let Go. Perform Better Live with More Joy Heading Discover the mental training …" at bounding box center [262, 167] width 333 height 276
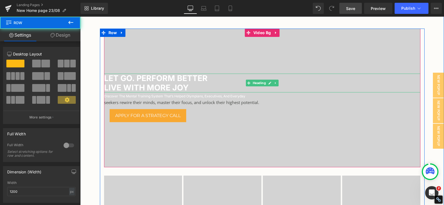
click at [113, 89] on h1 "Let Go. Perform Better Live with More Joy" at bounding box center [262, 83] width 317 height 19
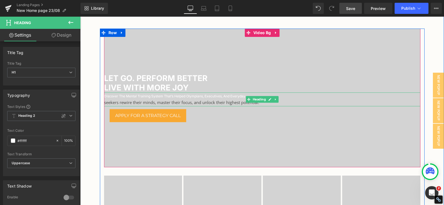
click at [111, 101] on span "seekers rewire their minds, master their focus, and unlock their highest potent…" at bounding box center [181, 103] width 155 height 6
click at [264, 101] on span "Heading" at bounding box center [259, 99] width 15 height 7
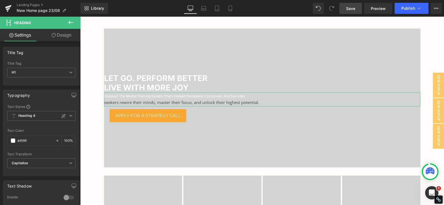
click at [69, 34] on link "Design" at bounding box center [61, 35] width 40 height 13
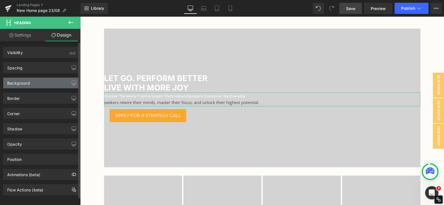
click at [38, 85] on div "Background" at bounding box center [41, 83] width 76 height 11
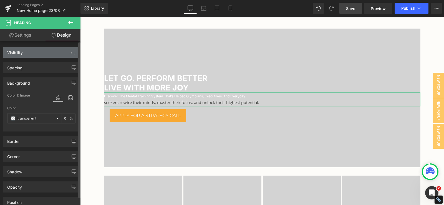
click at [41, 55] on div "Visibility (All)" at bounding box center [41, 52] width 76 height 11
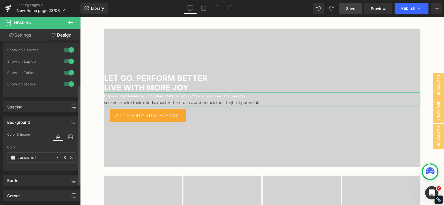
scroll to position [0, 0]
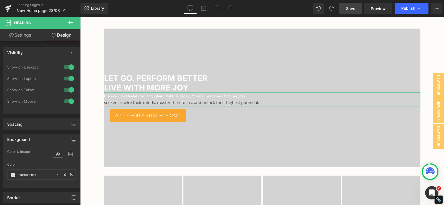
click at [26, 40] on link "Settings" at bounding box center [20, 35] width 40 height 13
type input "100"
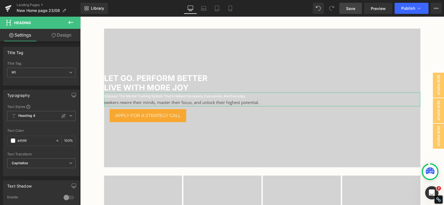
click at [65, 35] on link "Design" at bounding box center [61, 35] width 40 height 13
type input "0"
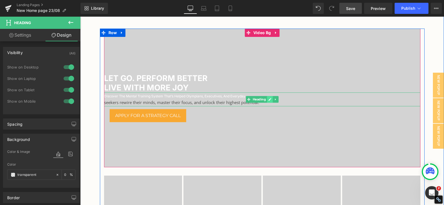
click at [267, 98] on link at bounding box center [270, 99] width 6 height 7
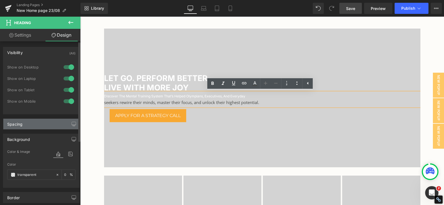
click at [39, 125] on div "Spacing" at bounding box center [41, 124] width 76 height 11
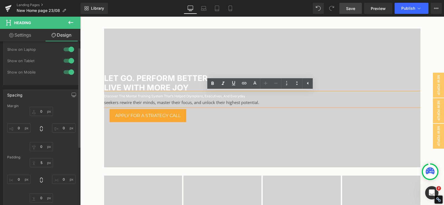
scroll to position [56, 0]
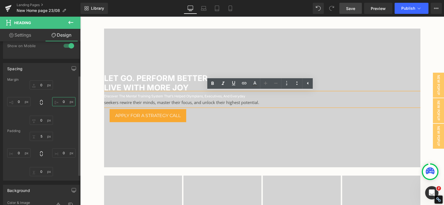
click at [62, 101] on input "0" at bounding box center [63, 101] width 23 height 9
click at [61, 101] on input "S" at bounding box center [63, 101] width 23 height 9
click at [61, 102] on input "XL" at bounding box center [63, 101] width 23 height 9
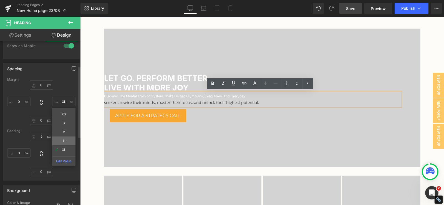
type input "L"
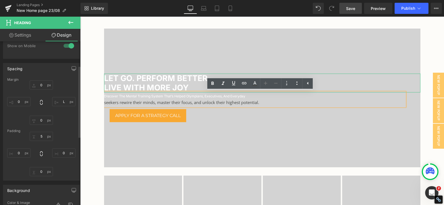
click at [147, 79] on h1 "Let Go. Perform Better Live with More Joy" at bounding box center [262, 83] width 317 height 19
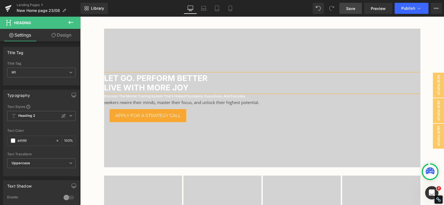
paste div
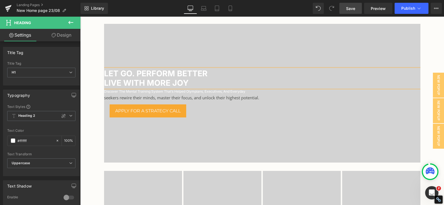
scroll to position [24, 0]
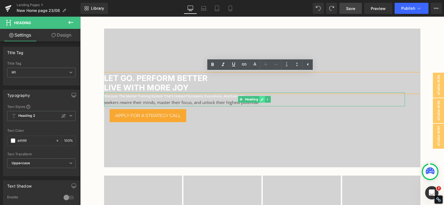
click at [261, 100] on icon at bounding box center [262, 99] width 3 height 3
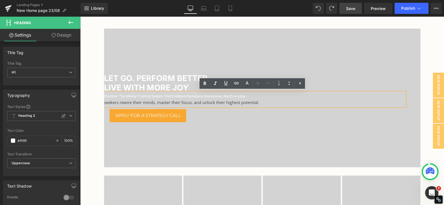
click at [259, 100] on span "seekers rewire their minds, master their focus, and unlock their highest potent…" at bounding box center [181, 103] width 155 height 6
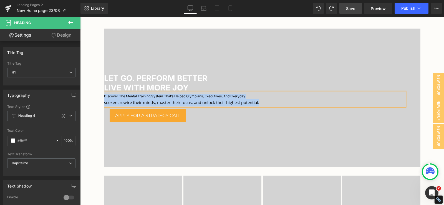
scroll to position [20, 0]
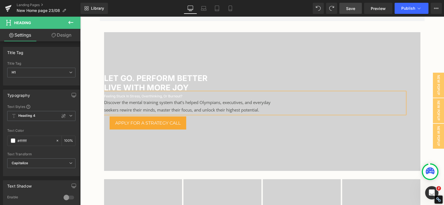
click at [150, 107] on span "seekers rewire their minds, master their focus, and unlock their highest potent…" at bounding box center [181, 110] width 155 height 6
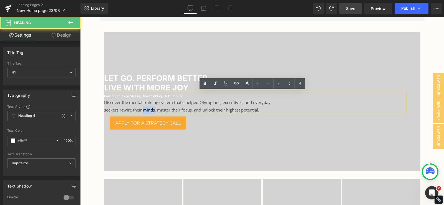
click at [150, 107] on span "seekers rewire their minds, master their focus, and unlock their highest potent…" at bounding box center [181, 110] width 155 height 6
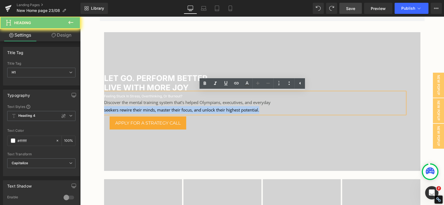
click at [150, 107] on span "seekers rewire their minds, master their focus, and unlock their highest potent…" at bounding box center [181, 110] width 155 height 6
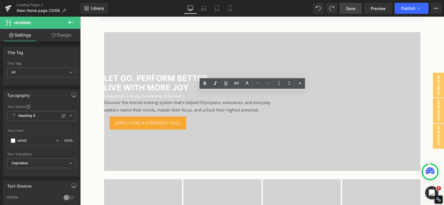
click at [351, 7] on span "Save" at bounding box center [350, 9] width 9 height 6
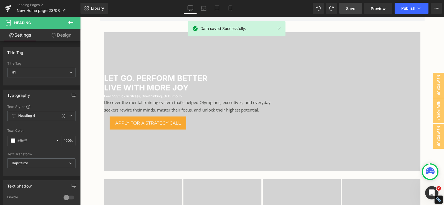
click at [353, 9] on span "Save" at bounding box center [350, 9] width 9 height 6
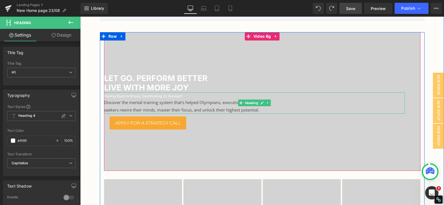
click at [141, 110] on span "seekers rewire their minds, master their focus, and unlock their highest potent…" at bounding box center [181, 110] width 155 height 6
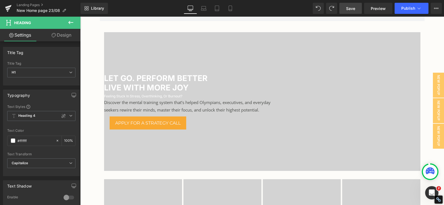
click at [67, 19] on button at bounding box center [70, 23] width 19 height 12
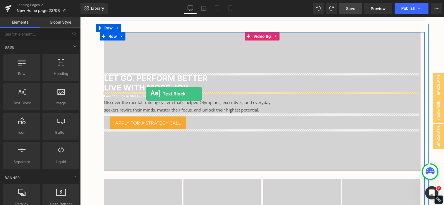
drag, startPoint x: 92, startPoint y: 118, endPoint x: 146, endPoint y: 94, distance: 59.7
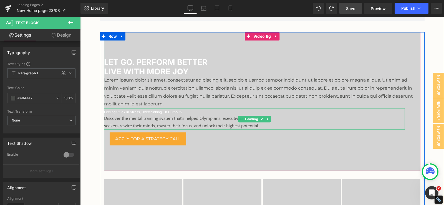
click at [164, 118] on span "Discover the mental training system that’s helped Olympians, executives, and ev…" at bounding box center [187, 119] width 167 height 6
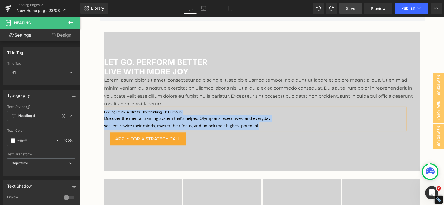
copy div "Feeling stuck in stress, overthinking, or burnout? Discover the mental trainin…"
click at [164, 86] on p "Lorem ipsum dolor sit amet, consectetur adipiscing elit, sed do eiusmod tempor …" at bounding box center [262, 92] width 317 height 32
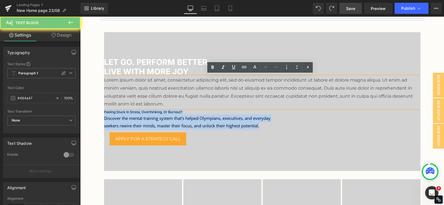
click at [164, 86] on p "Lorem ipsum dolor sit amet, consectetur adipiscing elit, sed do eiusmod tempor …" at bounding box center [262, 92] width 317 height 32
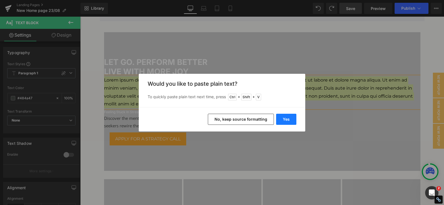
click at [286, 119] on button "Yes" at bounding box center [286, 119] width 20 height 11
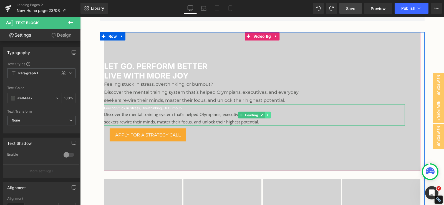
click at [266, 116] on icon at bounding box center [267, 114] width 3 height 3
click at [270, 116] on icon at bounding box center [270, 115] width 3 height 3
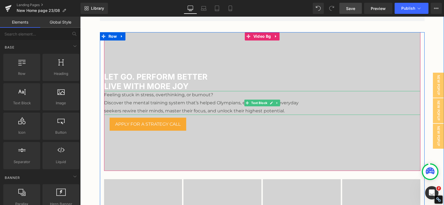
click at [188, 103] on p "Discover the mental training system that’s helped Olympians, executives, and ev…" at bounding box center [262, 103] width 317 height 8
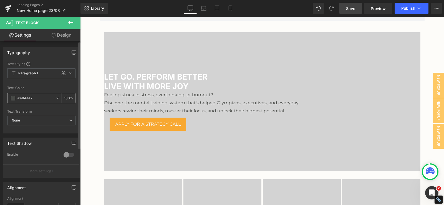
click at [13, 101] on div "#484a47" at bounding box center [32, 98] width 48 height 10
click at [13, 99] on span at bounding box center [13, 98] width 4 height 4
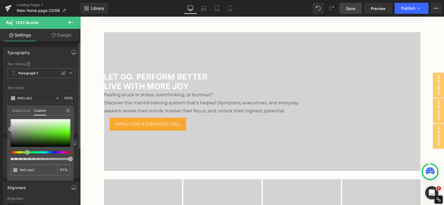
type input "#b0cda2"
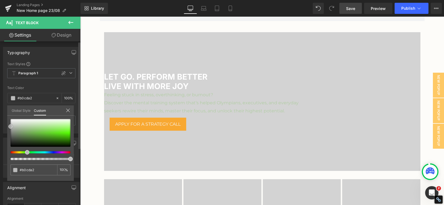
type input "#a3a3a3"
type input "#c9c9c9"
type input "#dbdbdb"
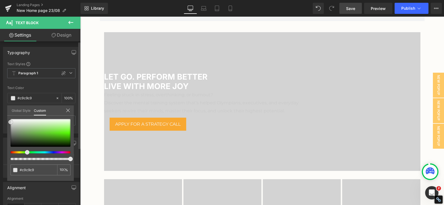
type input "#dbdbdb"
type input "#e8e8e8"
type input "#ffffff"
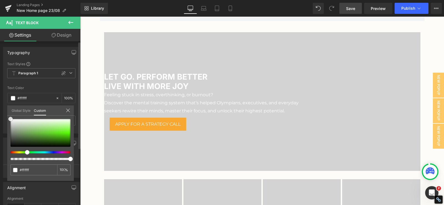
drag, startPoint x: 4, startPoint y: 129, endPoint x: 0, endPoint y: 118, distance: 11.9
click at [0, 118] on div "Typography Text Styles Custom Paragraph 1 Paragraph 2 Paragraph 3 Paragraph 4 P…" at bounding box center [41, 88] width 83 height 91
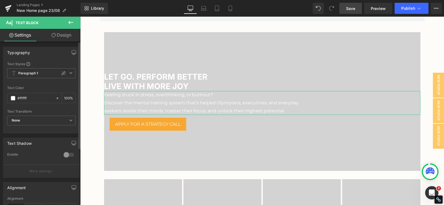
click at [60, 32] on link "Design" at bounding box center [61, 35] width 40 height 13
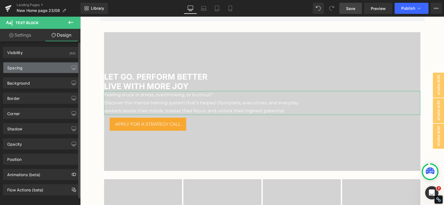
type input "0"
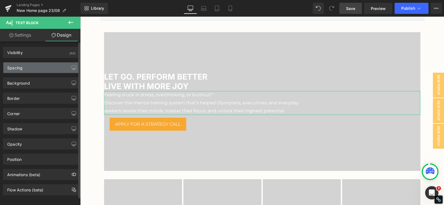
type input "0"
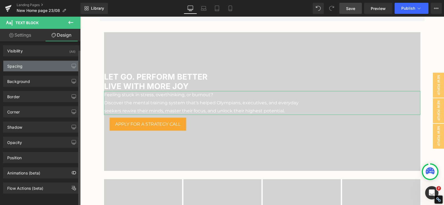
click at [26, 65] on div "Spacing" at bounding box center [41, 66] width 76 height 11
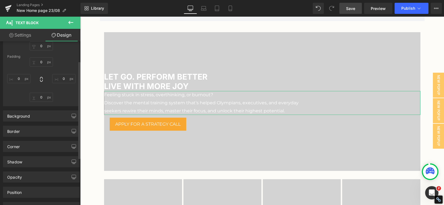
scroll to position [29, 0]
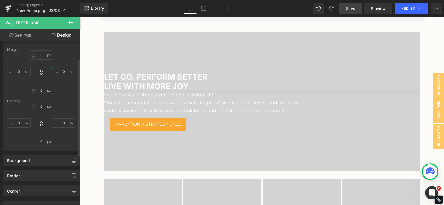
click at [62, 73] on input "0" at bounding box center [63, 71] width 23 height 9
type input "M"
click at [62, 69] on input "M" at bounding box center [63, 71] width 23 height 9
type input "0"
click at [16, 111] on div "0px 0 0px 0 0px 0 0px 0" at bounding box center [41, 124] width 68 height 44
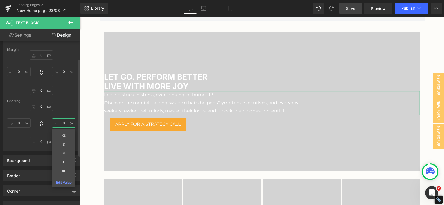
click at [59, 122] on input "0" at bounding box center [63, 123] width 23 height 9
click at [64, 124] on input "XS" at bounding box center [63, 123] width 23 height 9
type input "0"
click at [14, 123] on input "0" at bounding box center [18, 123] width 23 height 9
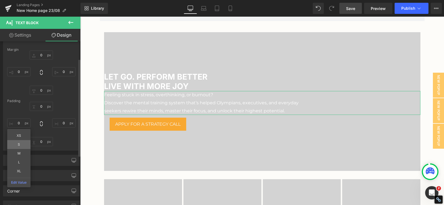
type input "S"
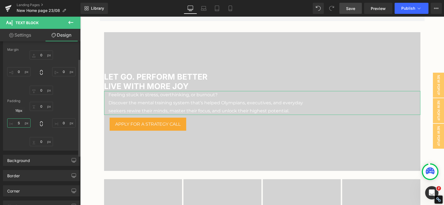
click at [19, 124] on input "S" at bounding box center [18, 123] width 23 height 9
click at [0, 115] on div "Spacing [GEOGRAPHIC_DATA] 0px 0 0 0 0px 0 0px 0 [GEOGRAPHIC_DATA] 0px 0 0 0 0px…" at bounding box center [41, 90] width 83 height 122
click at [351, 6] on span "Save" at bounding box center [350, 9] width 9 height 6
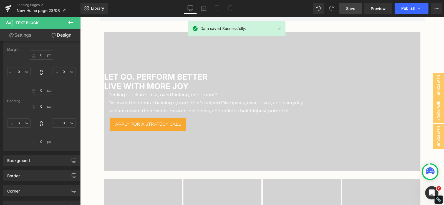
click at [341, 7] on link "Save" at bounding box center [351, 8] width 23 height 11
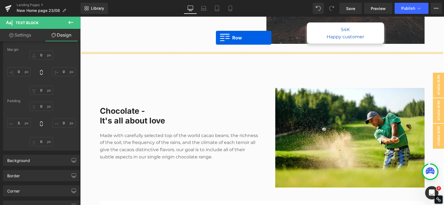
scroll to position [689, 0]
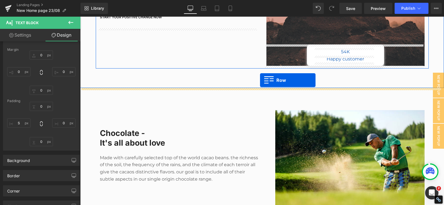
drag, startPoint x: 92, startPoint y: 104, endPoint x: 260, endPoint y: 80, distance: 169.8
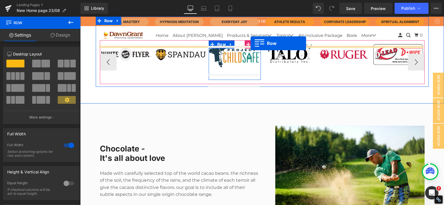
scroll to position [772, 0]
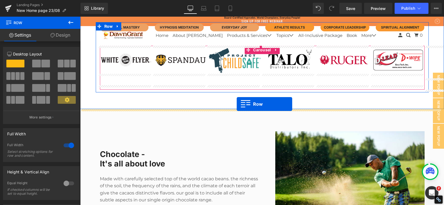
drag, startPoint x: 90, startPoint y: 75, endPoint x: 237, endPoint y: 104, distance: 149.9
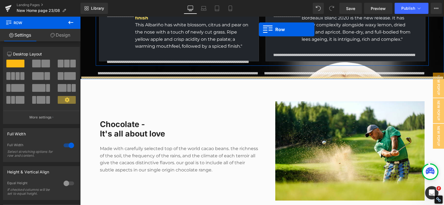
scroll to position [994, 0]
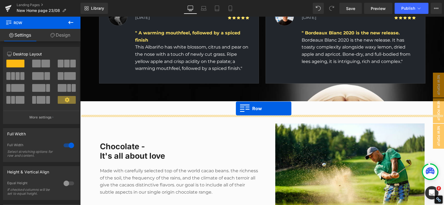
drag, startPoint x: 89, startPoint y: 54, endPoint x: 236, endPoint y: 109, distance: 157.0
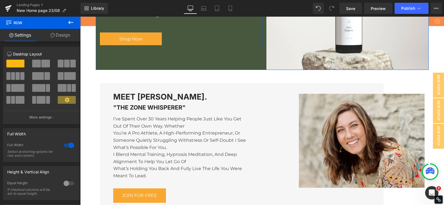
scroll to position [2967, 0]
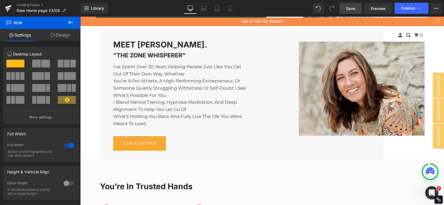
click at [352, 10] on span "Save" at bounding box center [350, 9] width 9 height 6
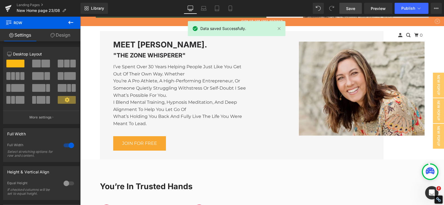
click at [351, 6] on span "Save" at bounding box center [350, 9] width 9 height 6
click at [350, 9] on span "Save" at bounding box center [350, 9] width 9 height 6
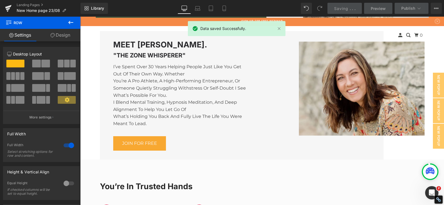
scroll to position [3189, 0]
